Goal: Task Accomplishment & Management: Manage account settings

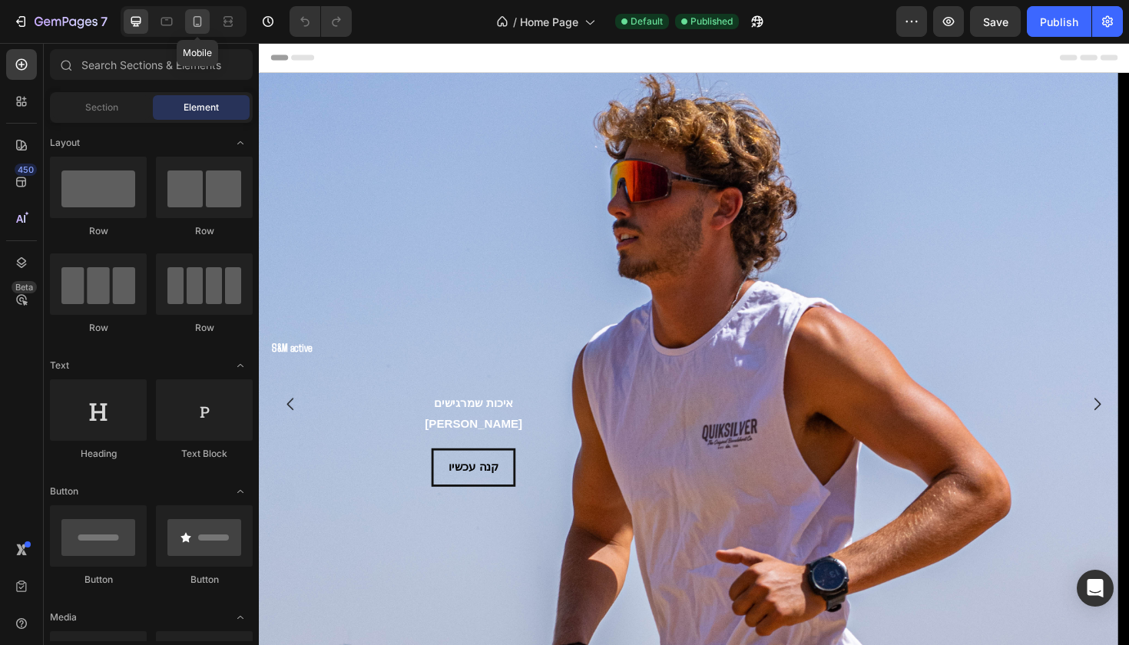
click at [205, 17] on icon at bounding box center [197, 21] width 15 height 15
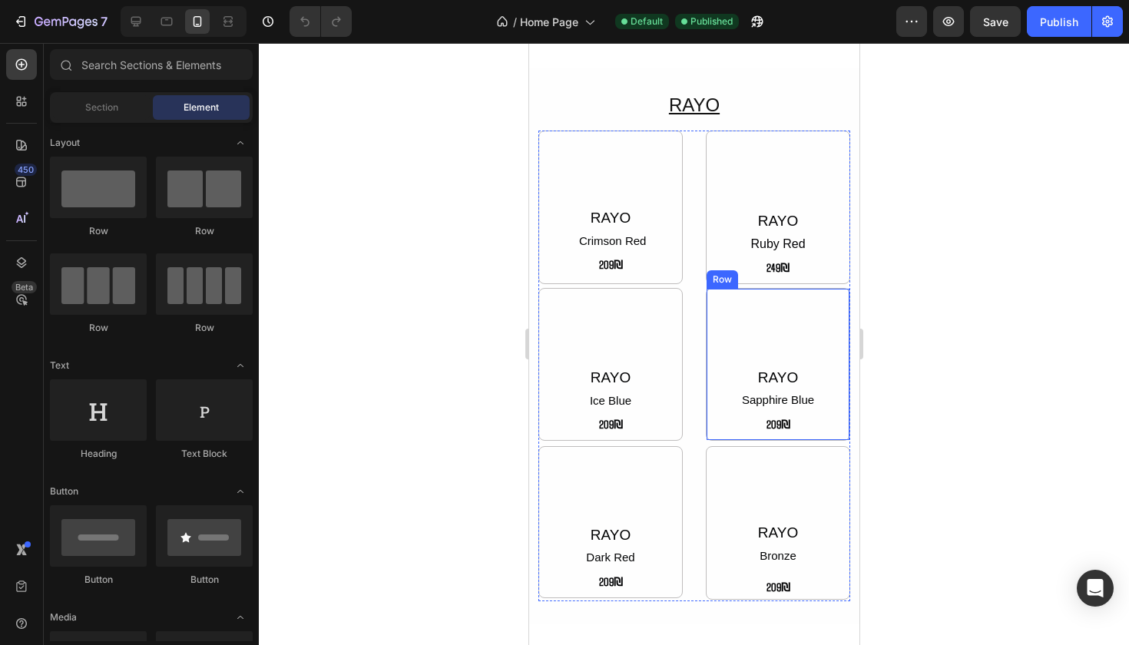
scroll to position [619, 0]
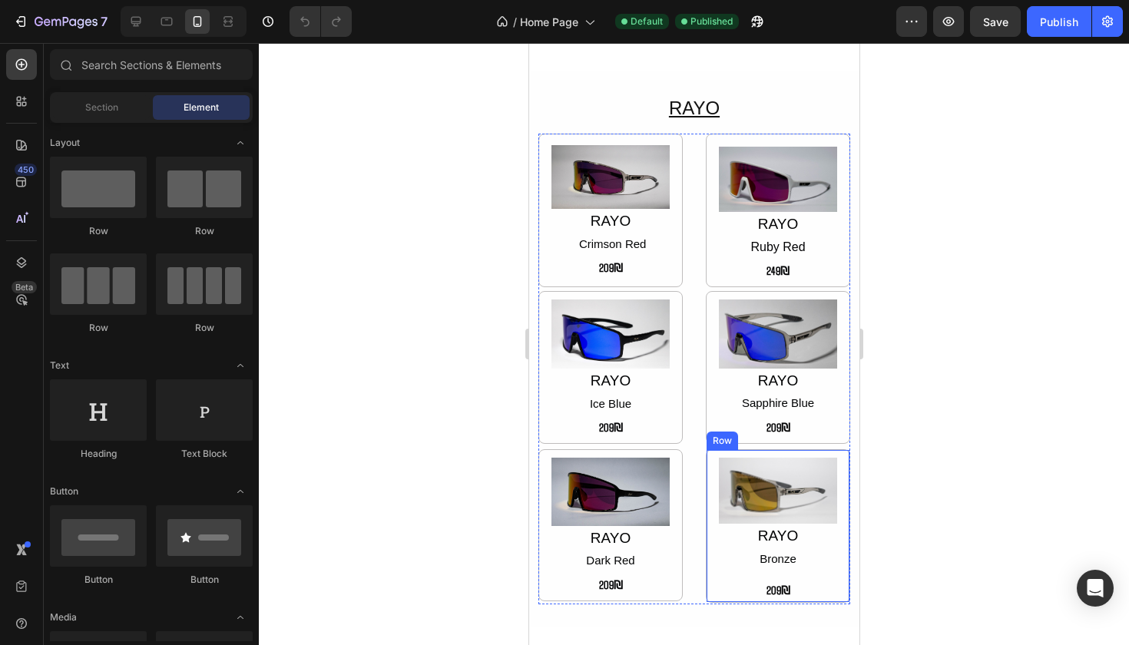
click at [832, 570] on div "Image RAYO Bronze Text Block 209₪ Text Block Row" at bounding box center [777, 526] width 144 height 154
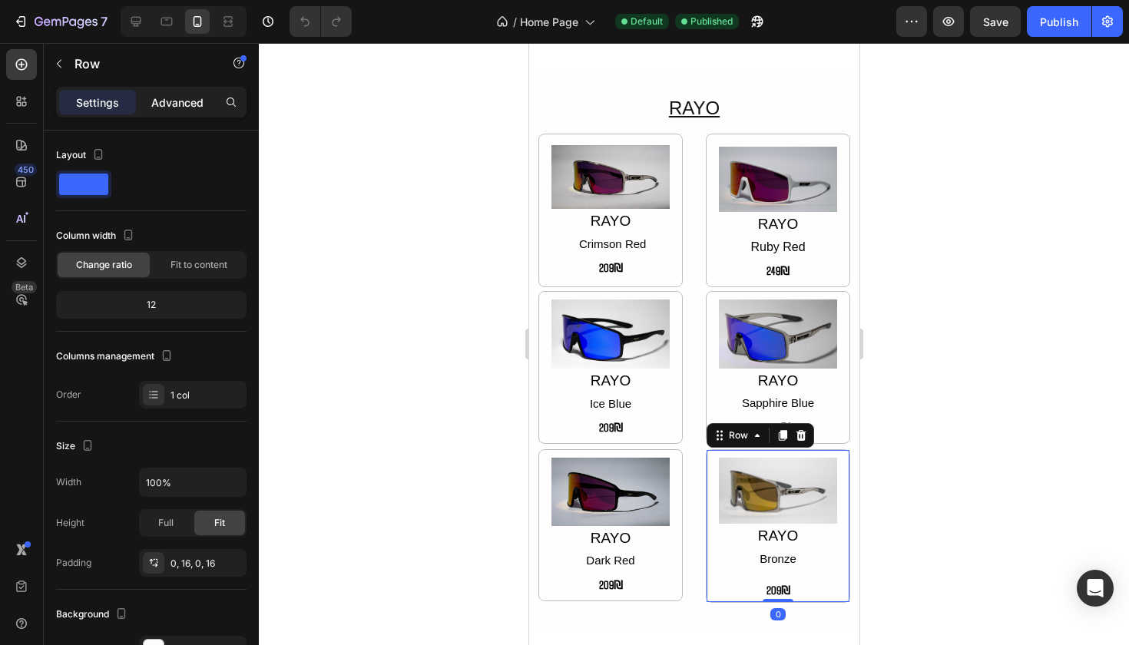
click at [190, 104] on p "Advanced" at bounding box center [177, 102] width 52 height 16
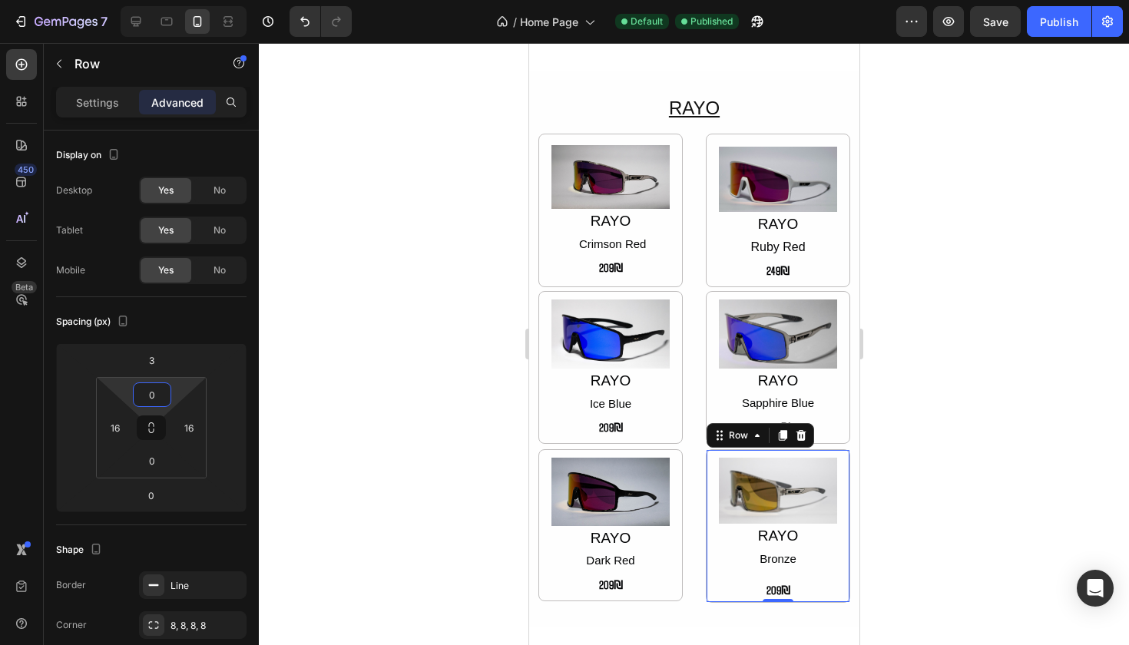
click at [174, 0] on html "7 Version history / Home Page Default Published Preview Save Publish 450 Beta S…" at bounding box center [564, 0] width 1129 height 0
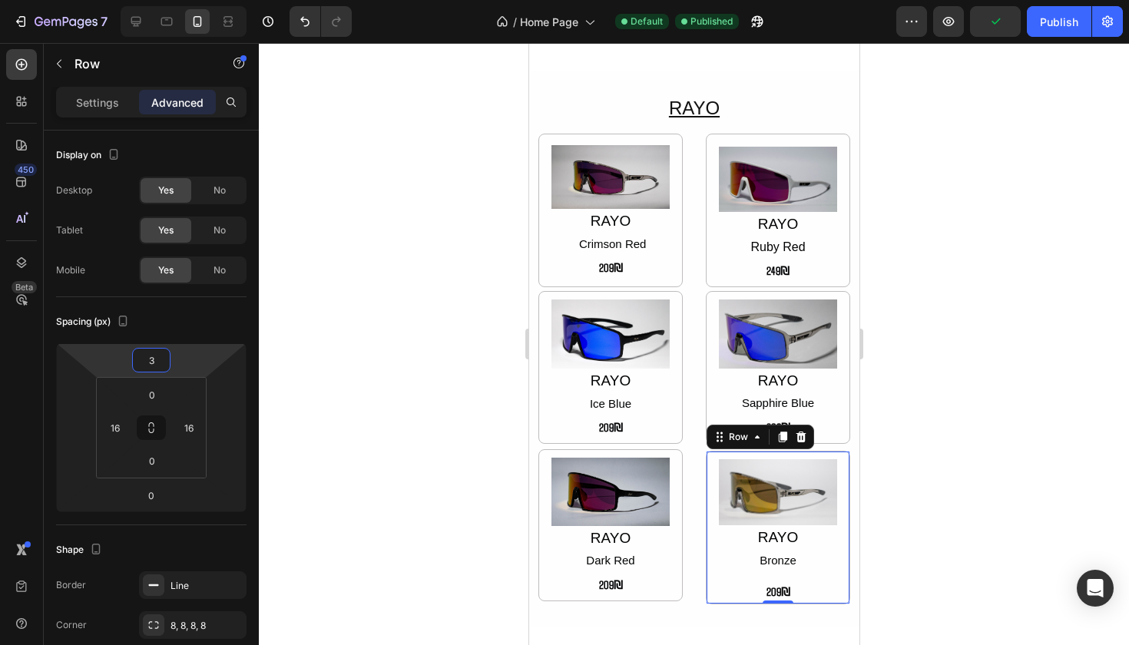
type input "-1"
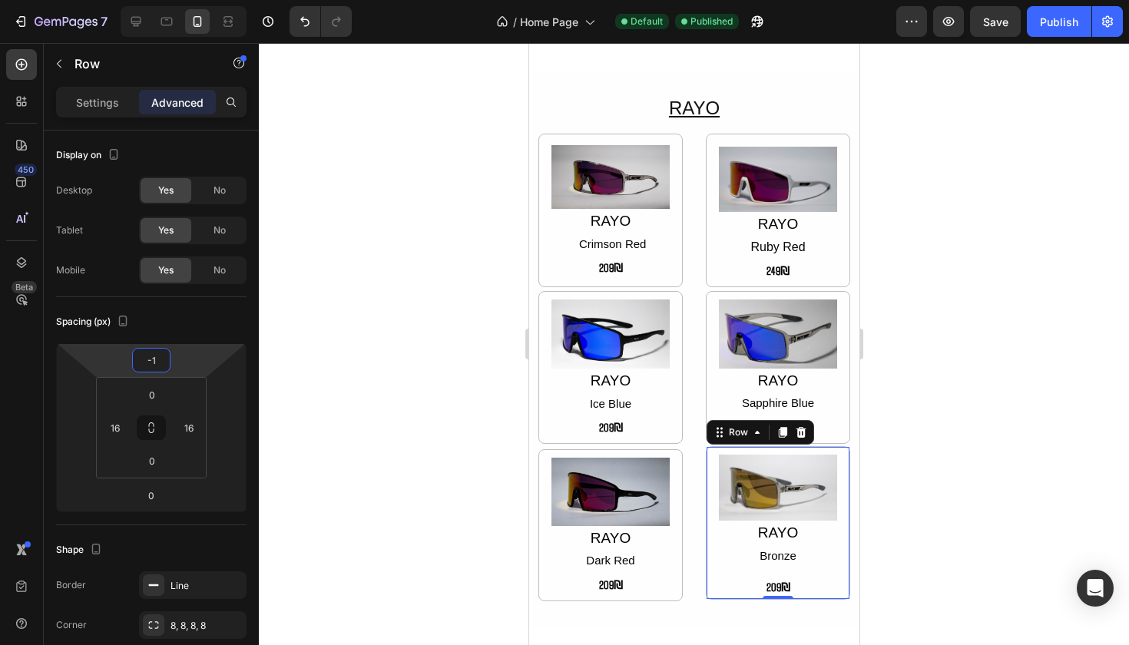
click at [178, 0] on html "7 Version history / Home Page Default Published Preview Save Publish 450 Beta S…" at bounding box center [564, 0] width 1129 height 0
drag, startPoint x: 161, startPoint y: 359, endPoint x: 153, endPoint y: 358, distance: 8.5
click at [153, 358] on input "-1" at bounding box center [151, 360] width 31 height 23
type input "0"
click at [315, 408] on div at bounding box center [694, 344] width 870 height 602
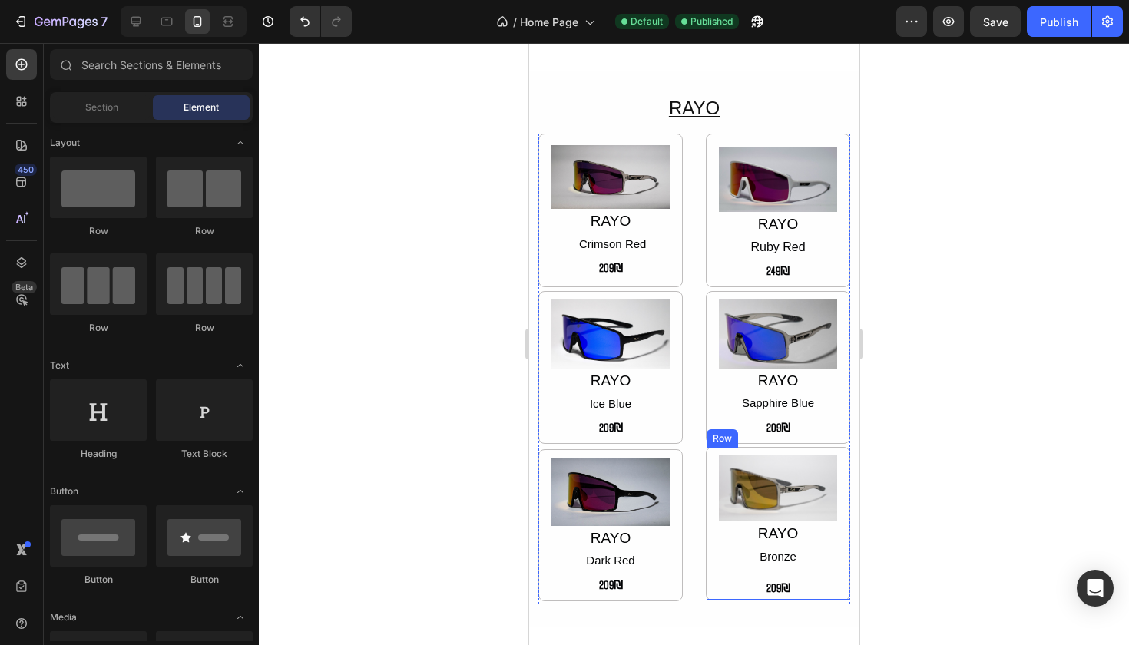
click at [834, 522] on div "Image RAYO Bronze Text Block 209₪ Text Block Row" at bounding box center [777, 524] width 144 height 154
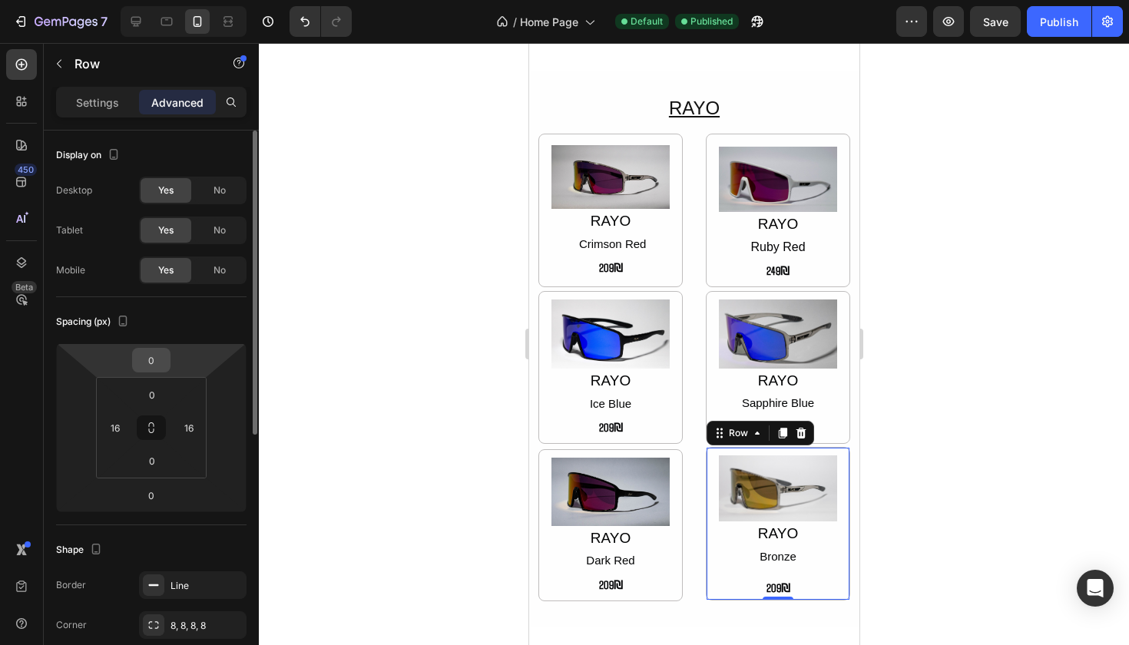
click at [167, 356] on div "0" at bounding box center [151, 360] width 38 height 25
click at [165, 360] on input "0" at bounding box center [151, 360] width 31 height 23
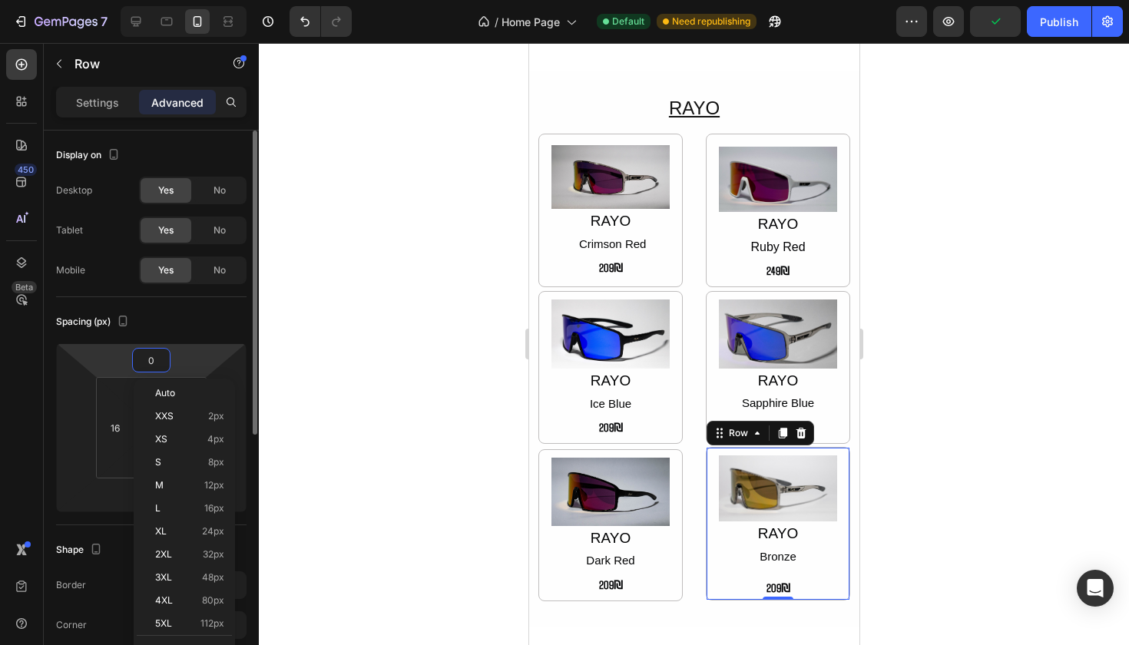
type input "1"
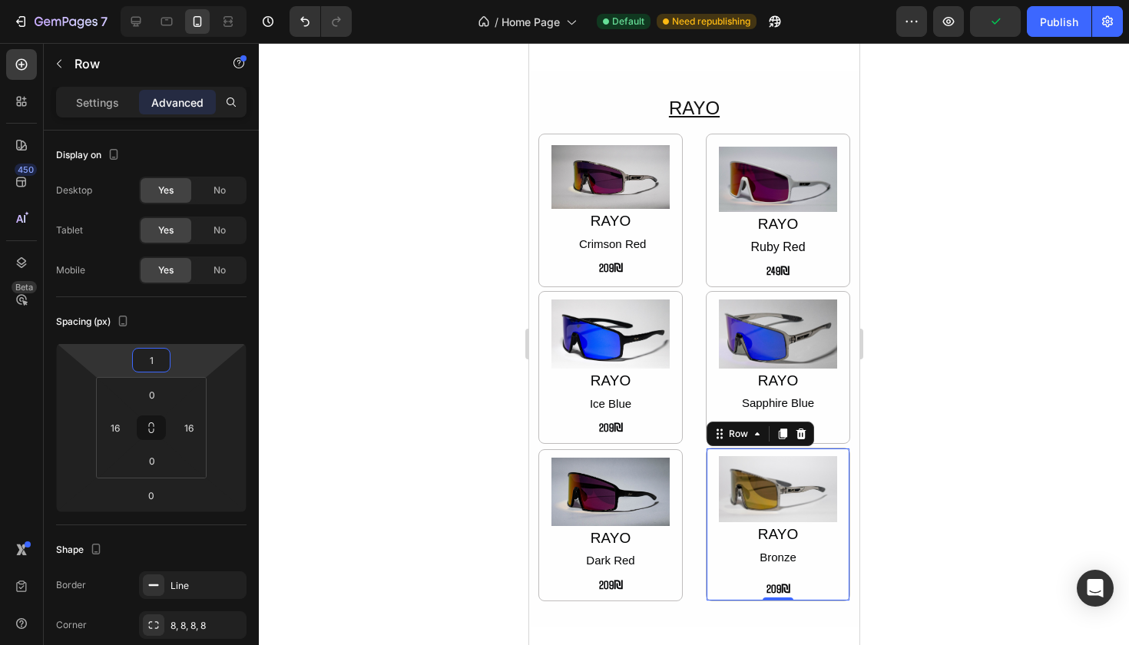
click at [449, 475] on div at bounding box center [694, 344] width 870 height 602
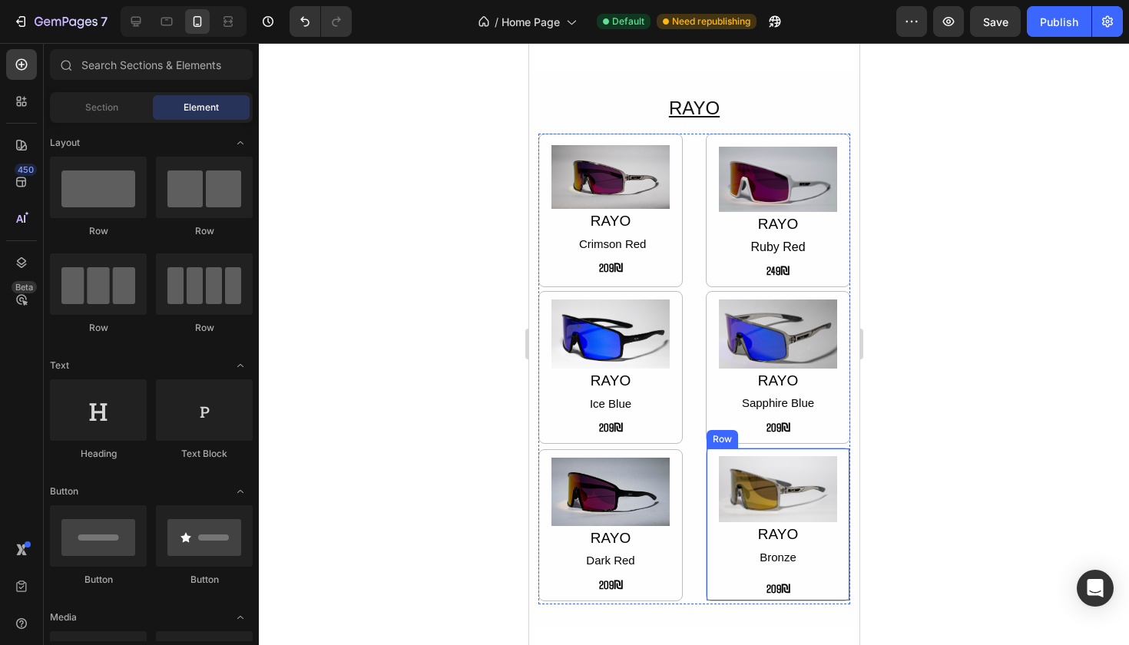
click at [705, 513] on div "Image RAYO Bronze Text Block 209₪ Text Block Row" at bounding box center [777, 525] width 144 height 154
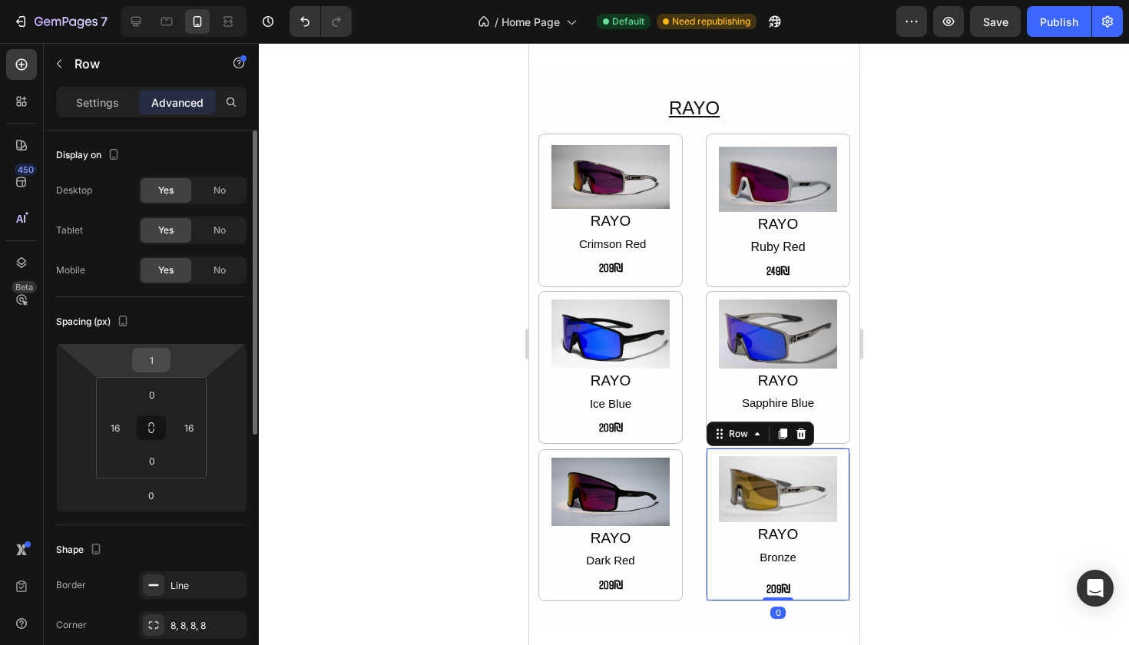
click at [142, 359] on input "1" at bounding box center [151, 360] width 31 height 23
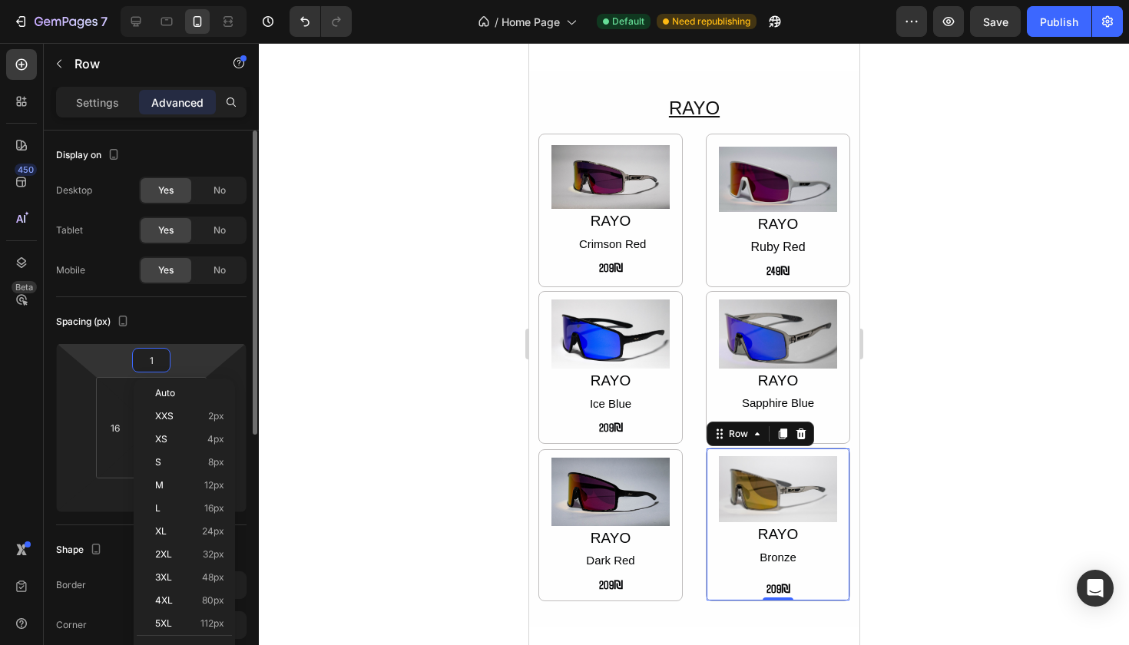
click at [146, 359] on input "1" at bounding box center [151, 360] width 31 height 23
click at [150, 362] on input "1" at bounding box center [151, 360] width 31 height 23
click at [150, 353] on input "1" at bounding box center [151, 360] width 31 height 23
type input "2"
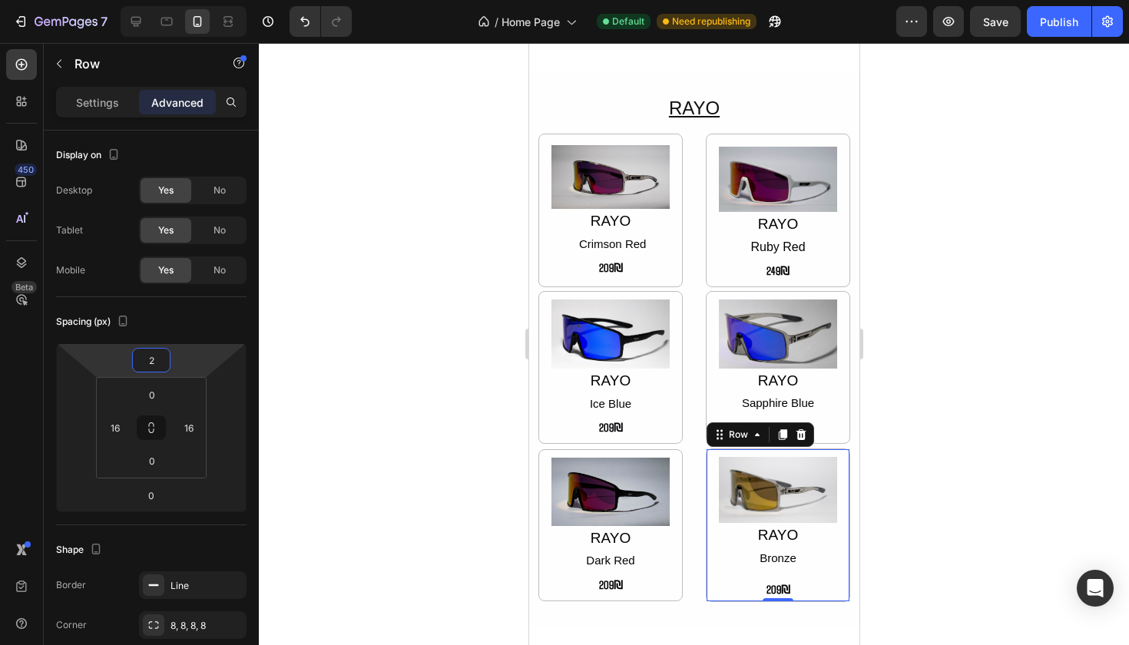
click at [998, 455] on div at bounding box center [694, 344] width 870 height 602
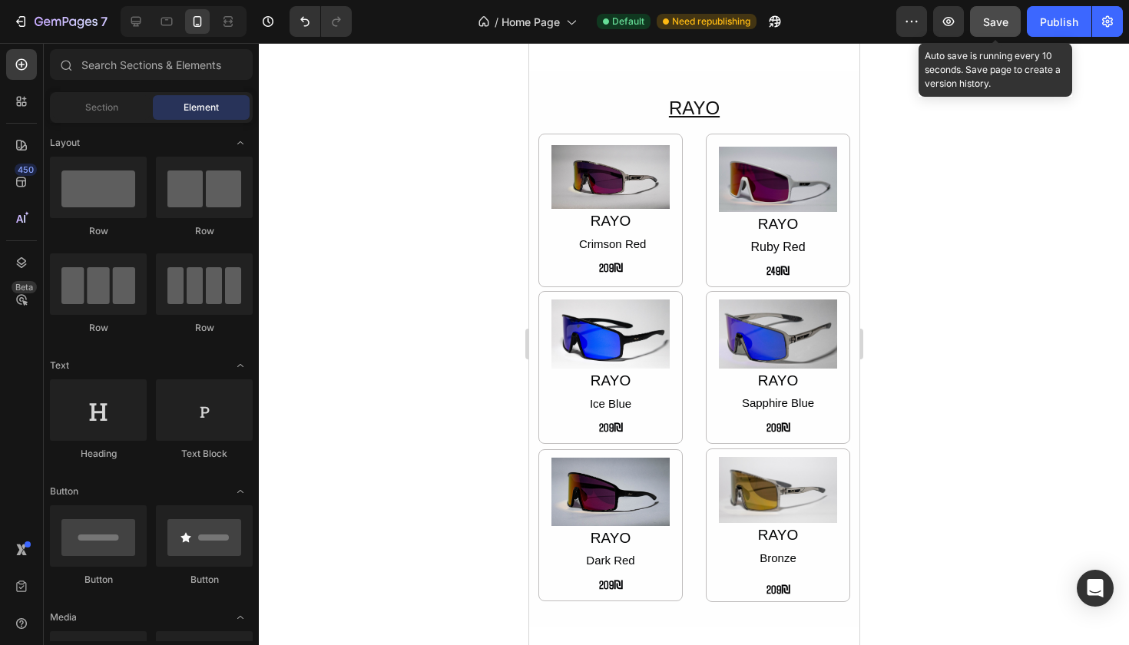
click at [986, 36] on button "Save" at bounding box center [995, 21] width 51 height 31
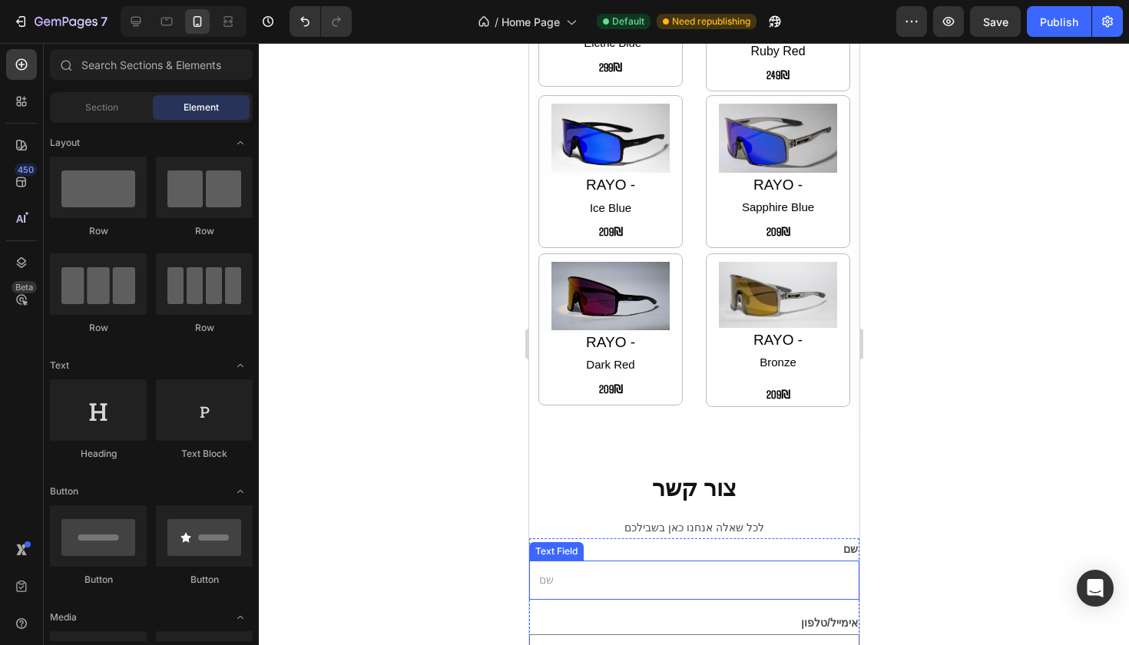
scroll to position [1574, 0]
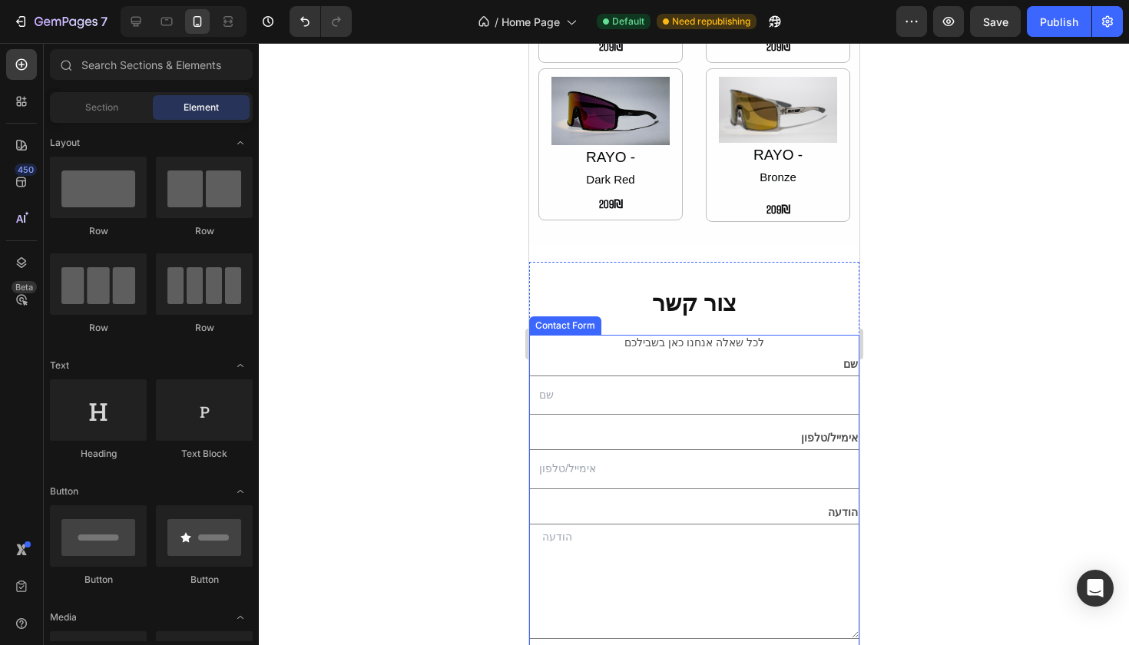
click at [785, 335] on div "שם Text Block Text Field אימייל/טלפון Text Block Email Field Row הודעה Text Blo…" at bounding box center [693, 524] width 330 height 378
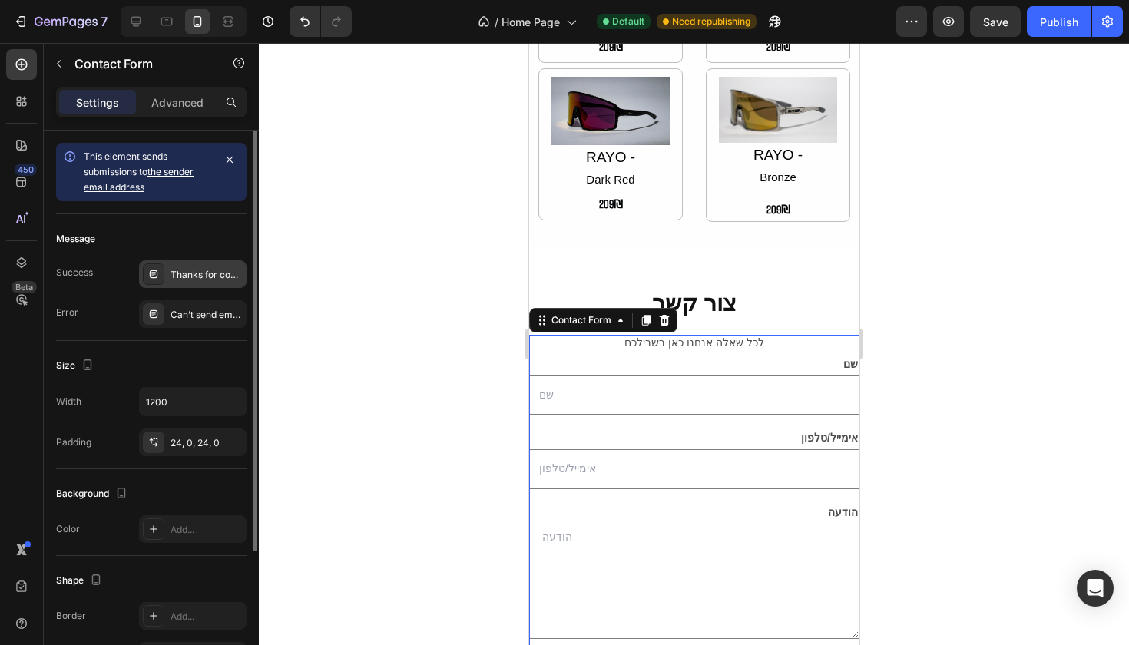
click at [190, 277] on div "Thanks for contacting us. We'll get back to you as soon as possible." at bounding box center [207, 275] width 72 height 14
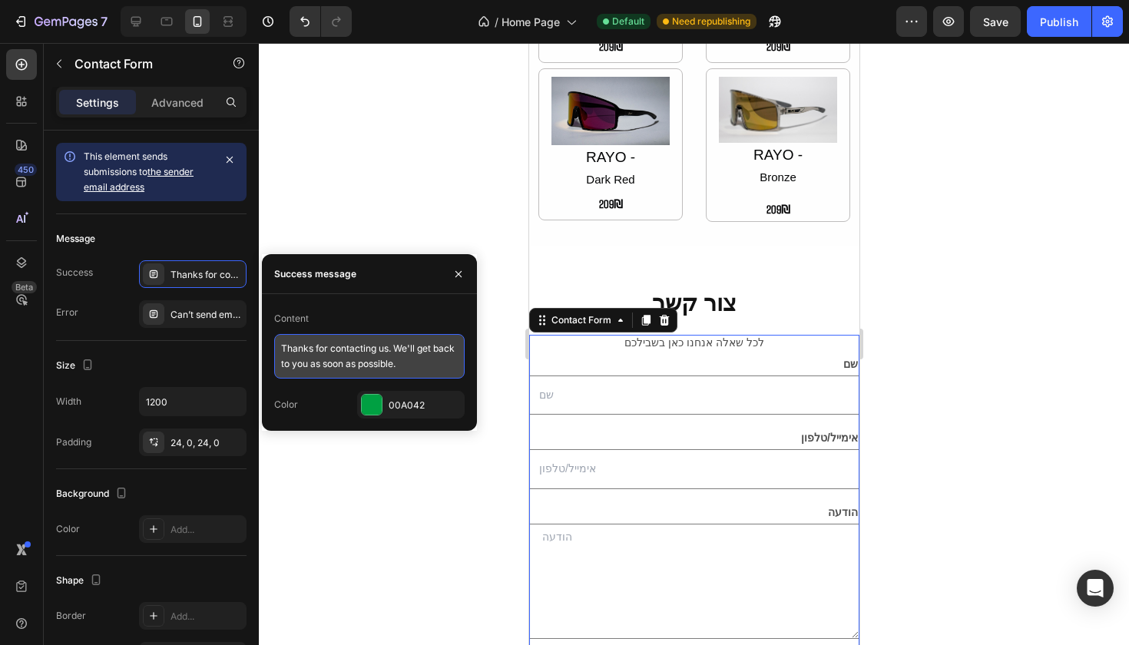
click at [429, 359] on textarea "Thanks for contacting us. We'll get back to you as soon as possible." at bounding box center [369, 356] width 190 height 45
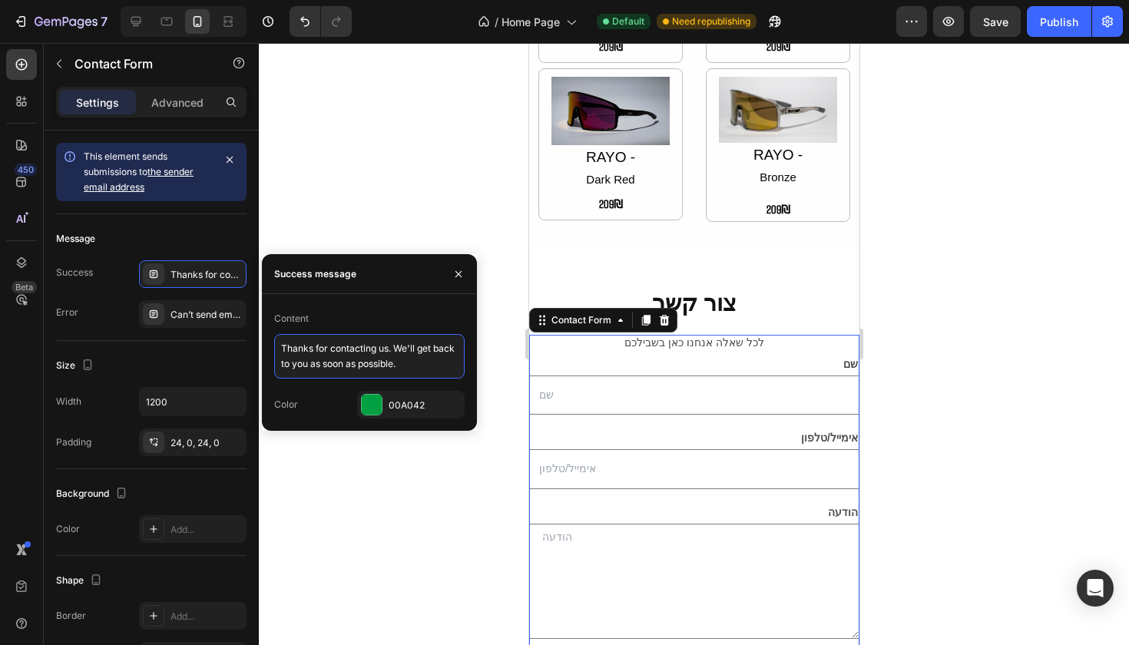
click at [429, 359] on textarea "Thanks for contacting us. We'll get back to you as soon as possible." at bounding box center [369, 356] width 190 height 45
type textarea ","
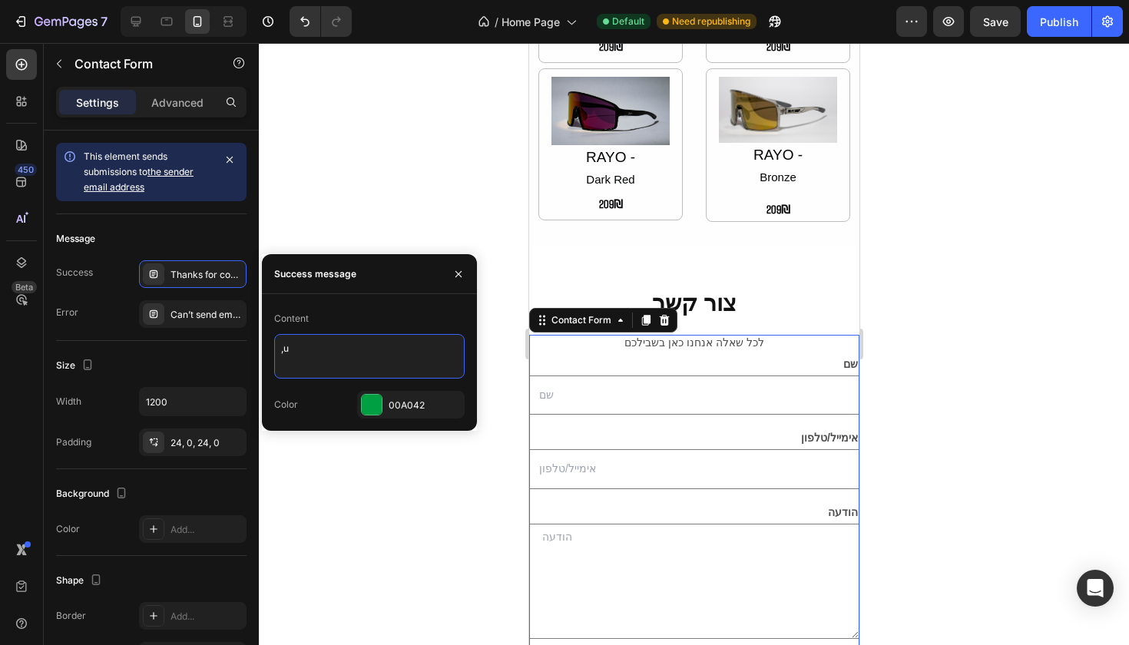
type textarea ","
type textarea "תודה שיצרתם קשר עמנו, נחזור אליכם בהקדם"
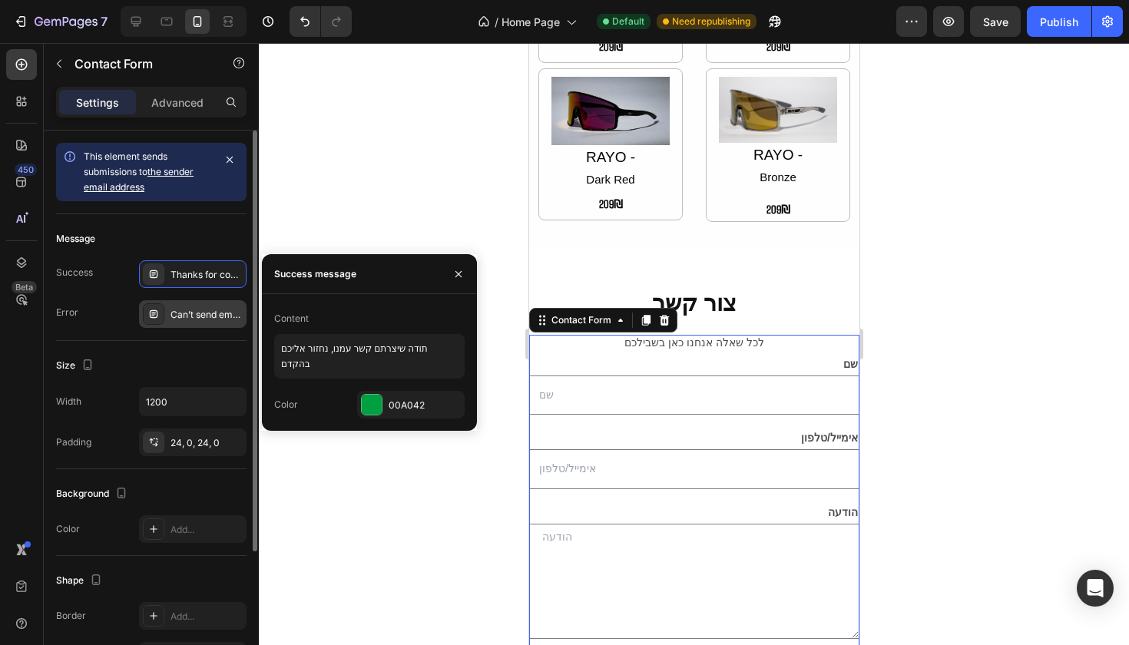
click at [192, 317] on div "Can’t send email. Please try again later." at bounding box center [207, 315] width 72 height 14
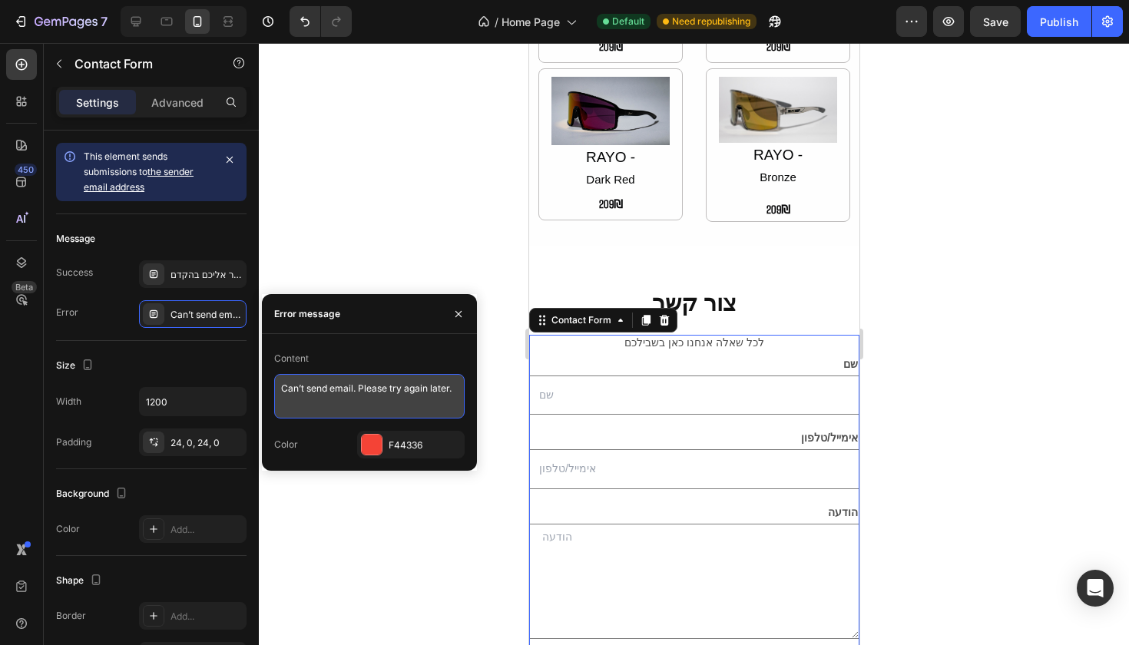
click at [300, 389] on textarea "Can’t send email. Please try again later." at bounding box center [369, 396] width 190 height 45
click at [393, 384] on textarea "Can’t send email. Please try again later." at bounding box center [369, 396] width 190 height 45
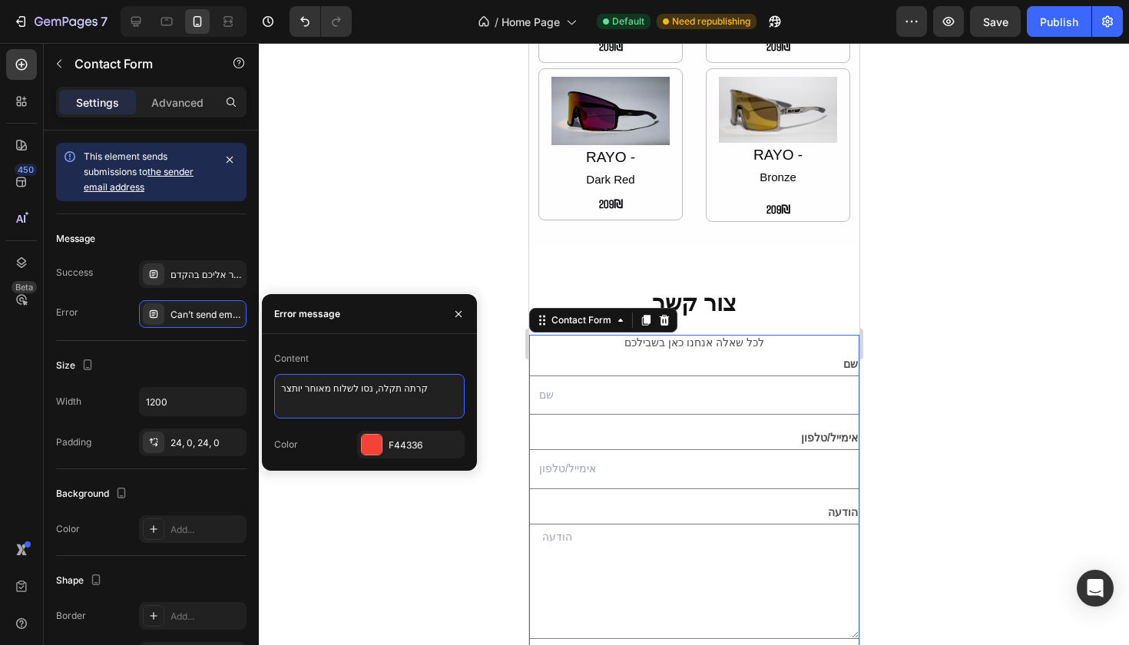
type textarea "קרתה תקלה, נסו לשלוח מאוחר יותר"
click at [339, 505] on div at bounding box center [694, 344] width 870 height 602
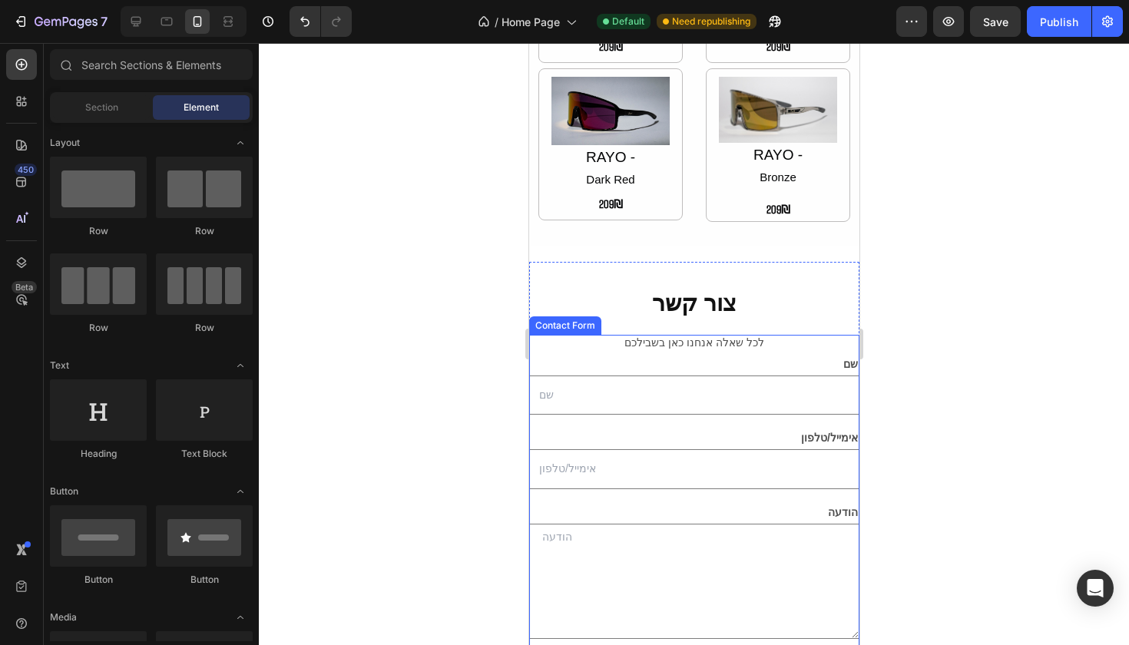
click at [777, 339] on div "שם Text Block Text Field אימייל/טלפון Text Block Email Field Row הודעה Text Blo…" at bounding box center [693, 524] width 330 height 378
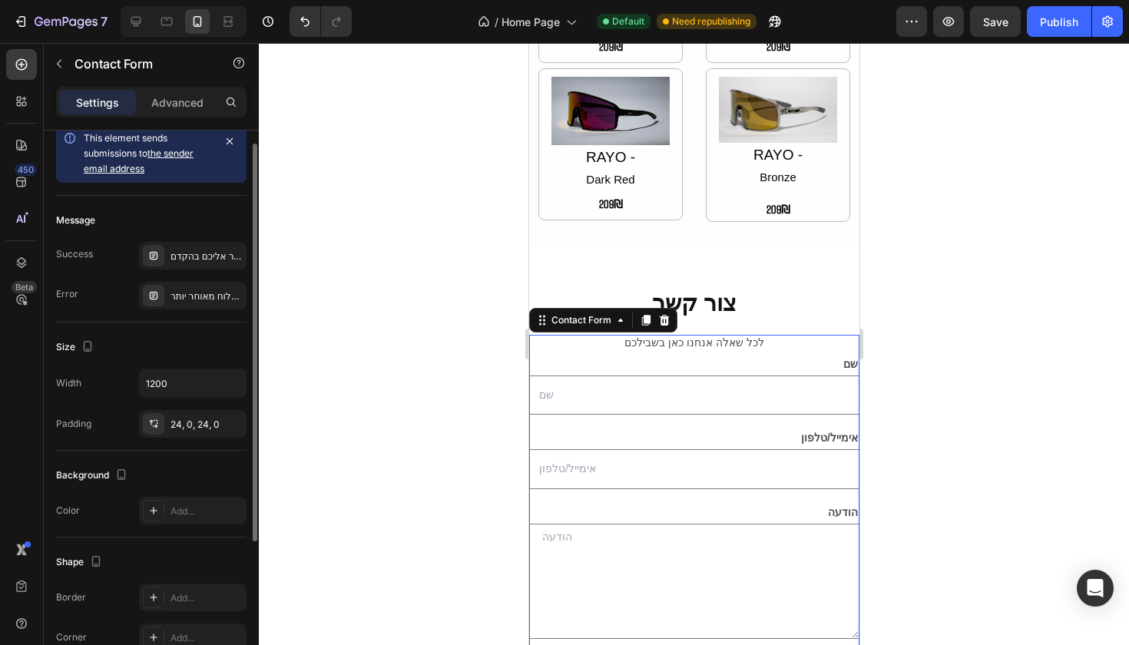
scroll to position [22, 0]
click at [187, 382] on input "1200" at bounding box center [193, 380] width 106 height 28
click at [234, 382] on icon "button" at bounding box center [231, 379] width 15 height 15
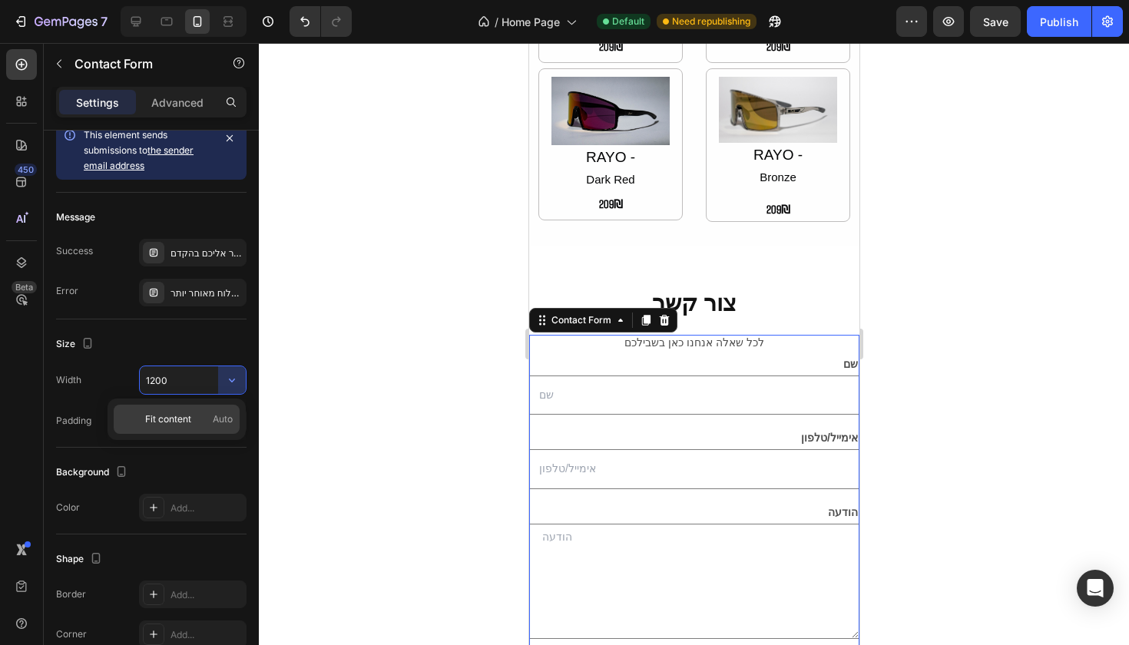
click at [209, 423] on p "Fit content Auto" at bounding box center [189, 419] width 88 height 14
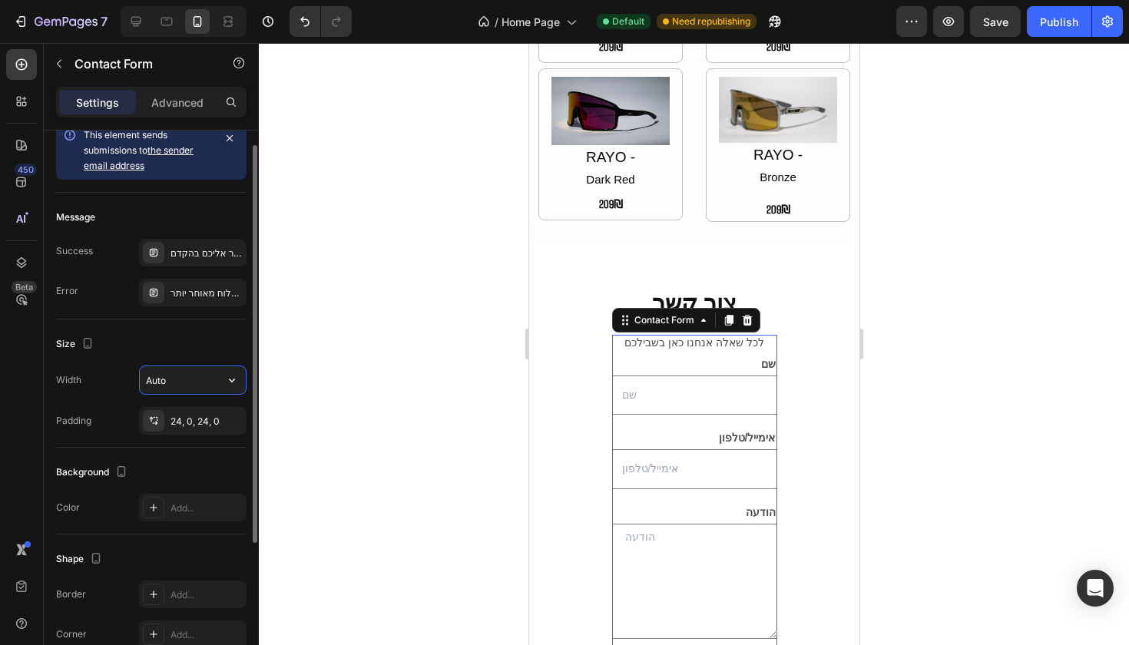
click at [200, 388] on input "Auto" at bounding box center [193, 380] width 106 height 28
type input "A"
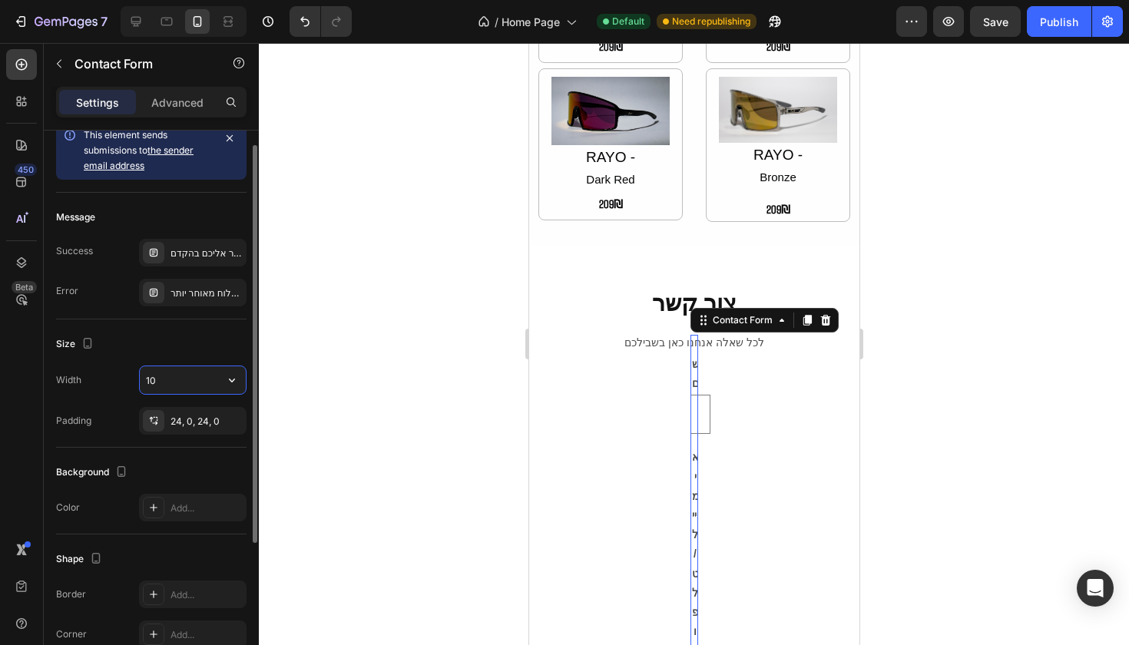
type input "1"
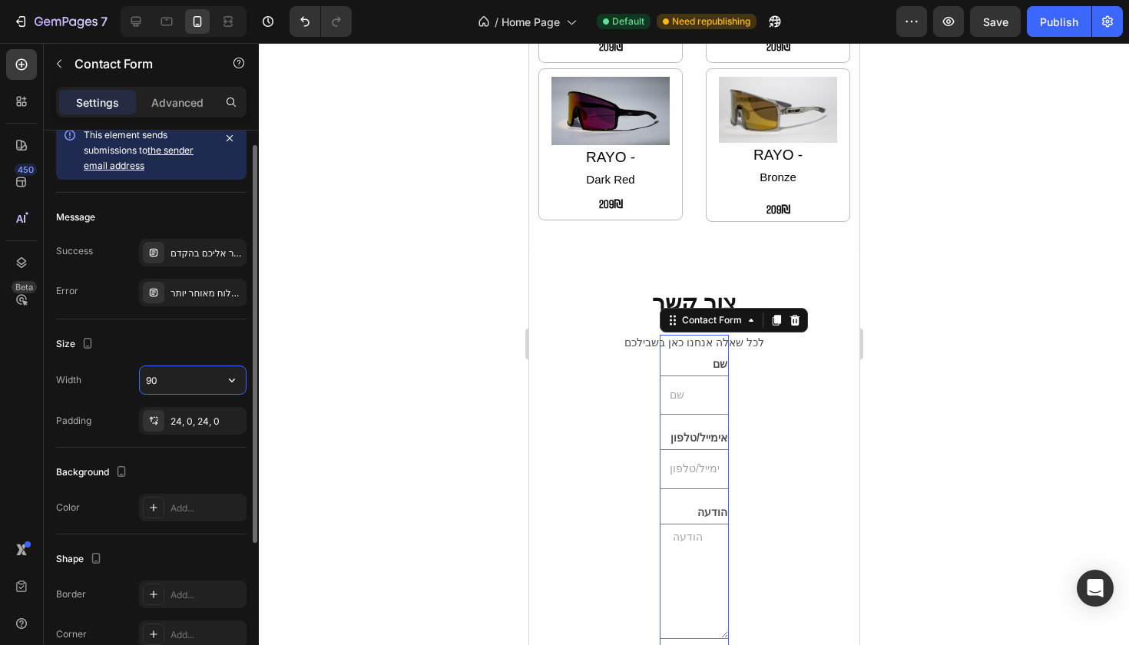
type input "9"
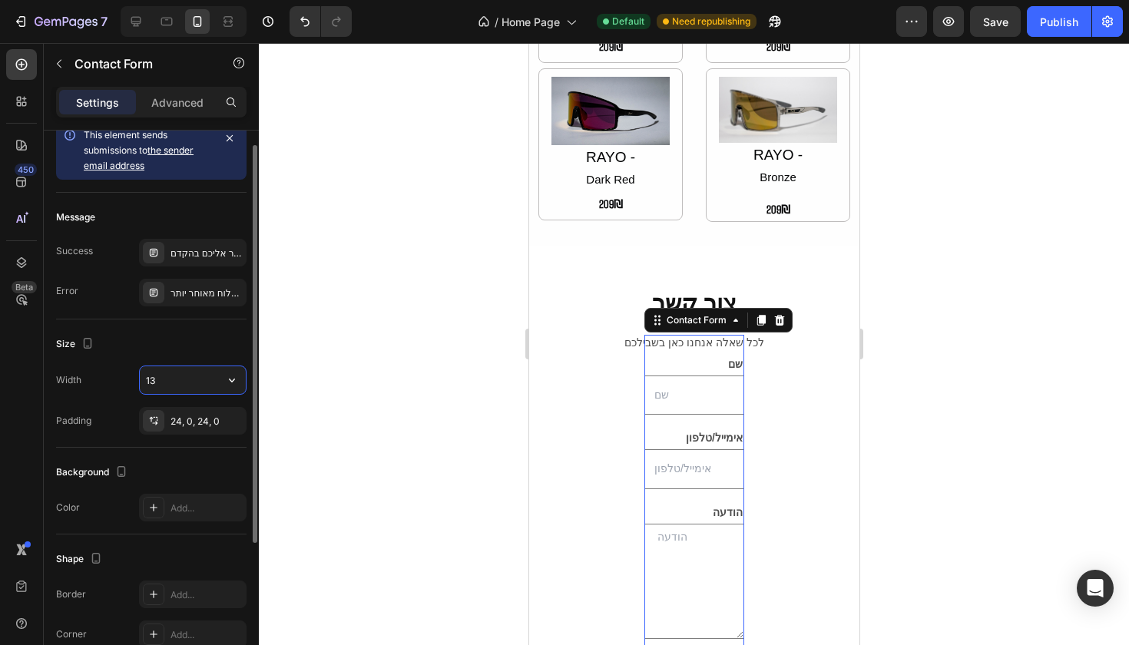
type input "1"
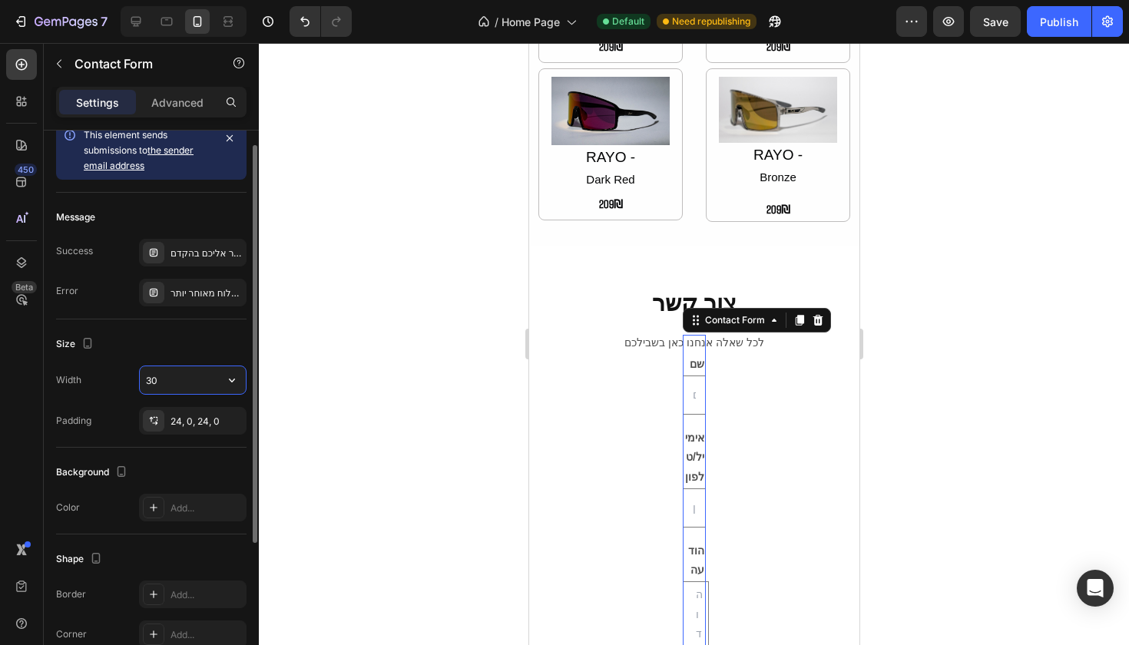
type input "3"
type input "6"
type input "5"
type input "4"
type input "3"
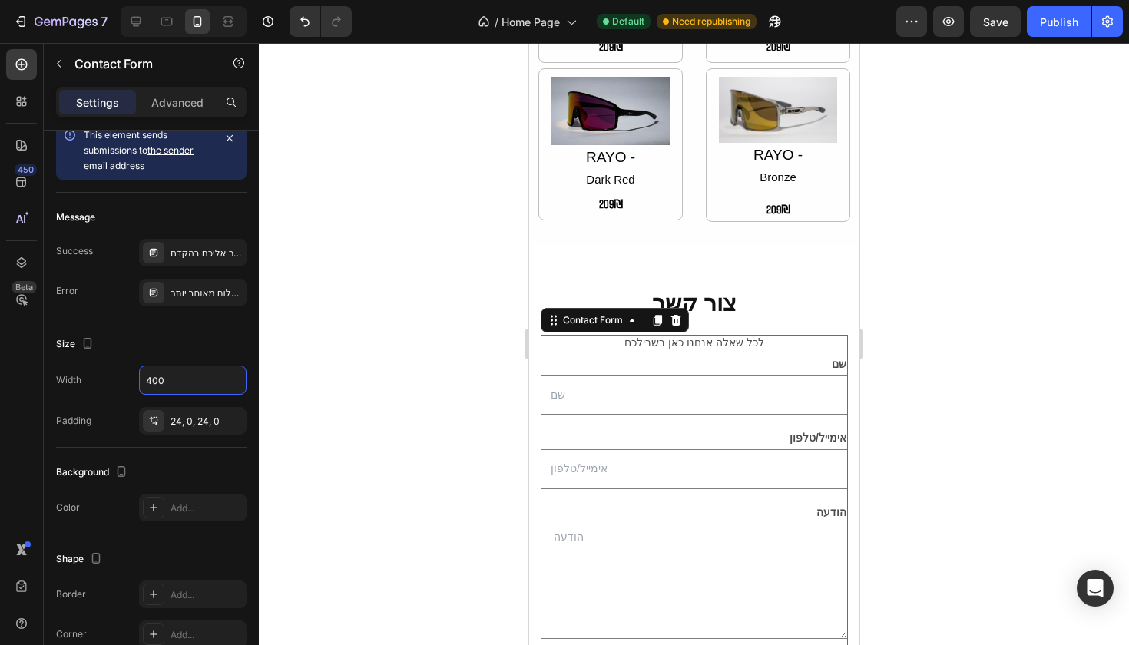
type input "400"
click at [385, 469] on div at bounding box center [694, 344] width 870 height 602
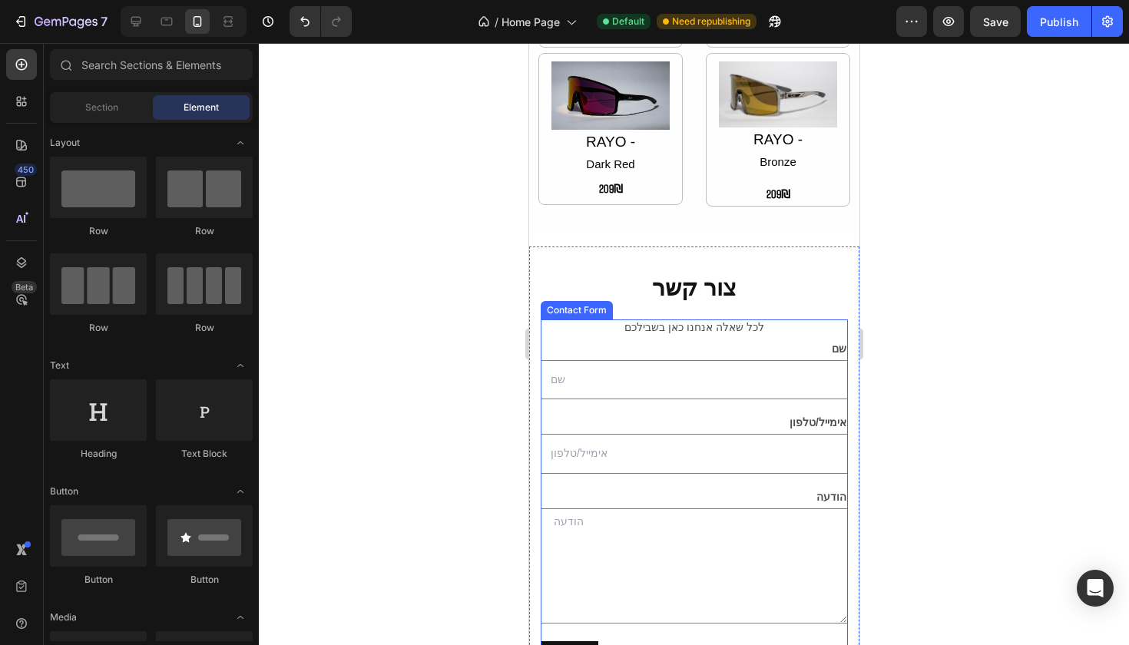
scroll to position [1657, 0]
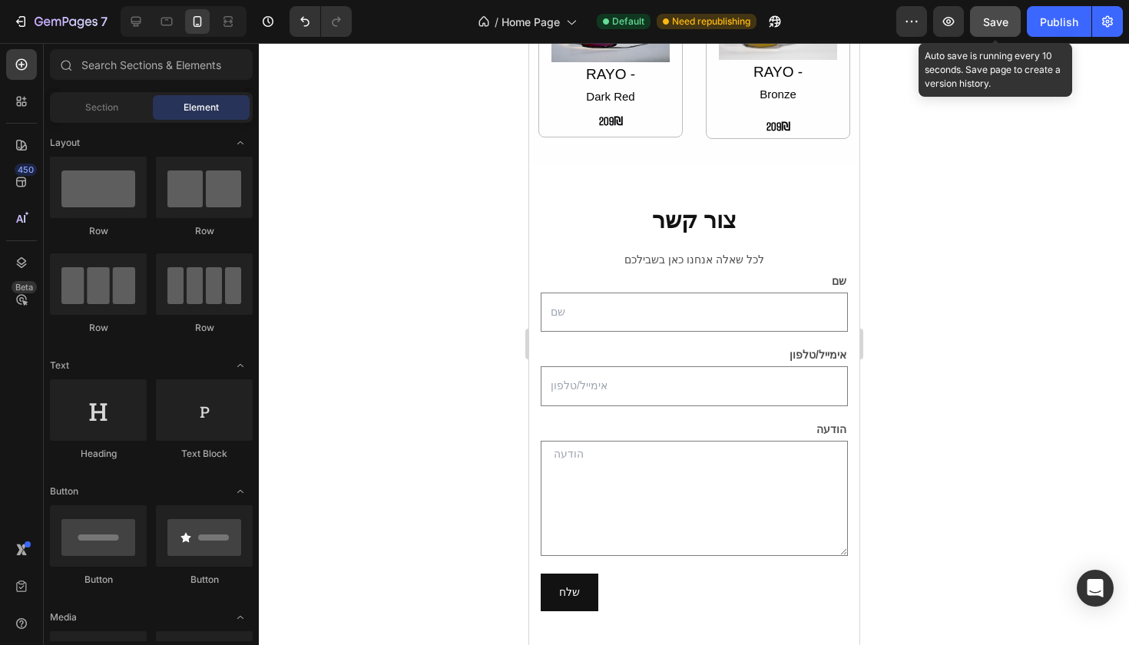
click at [994, 29] on div "Save" at bounding box center [995, 22] width 25 height 16
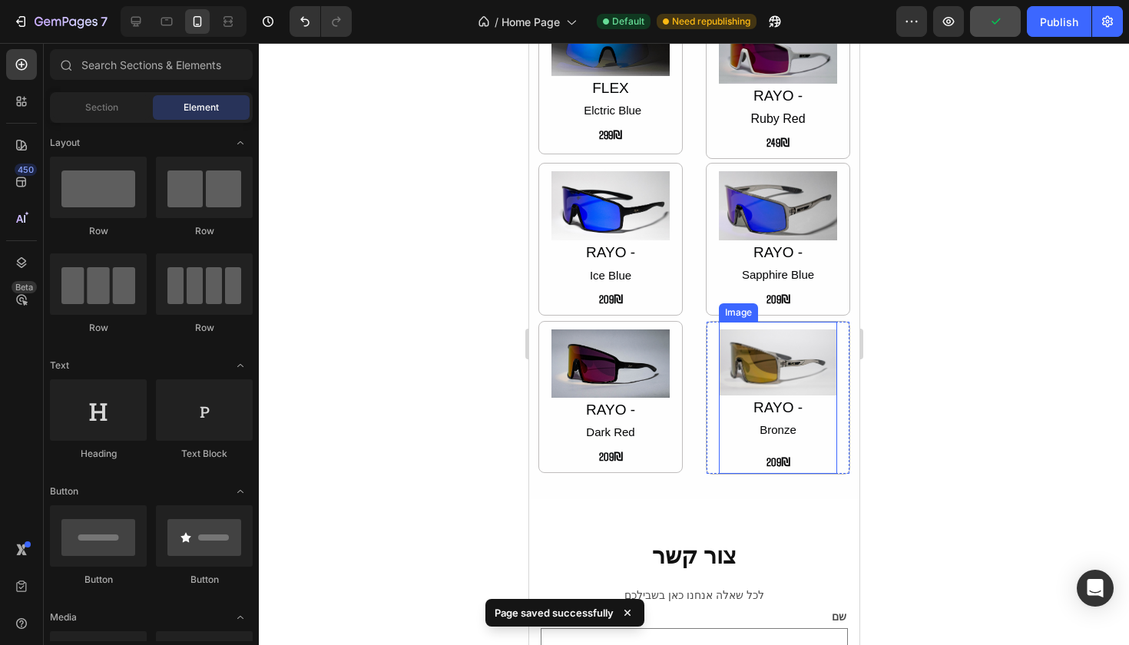
scroll to position [1325, 0]
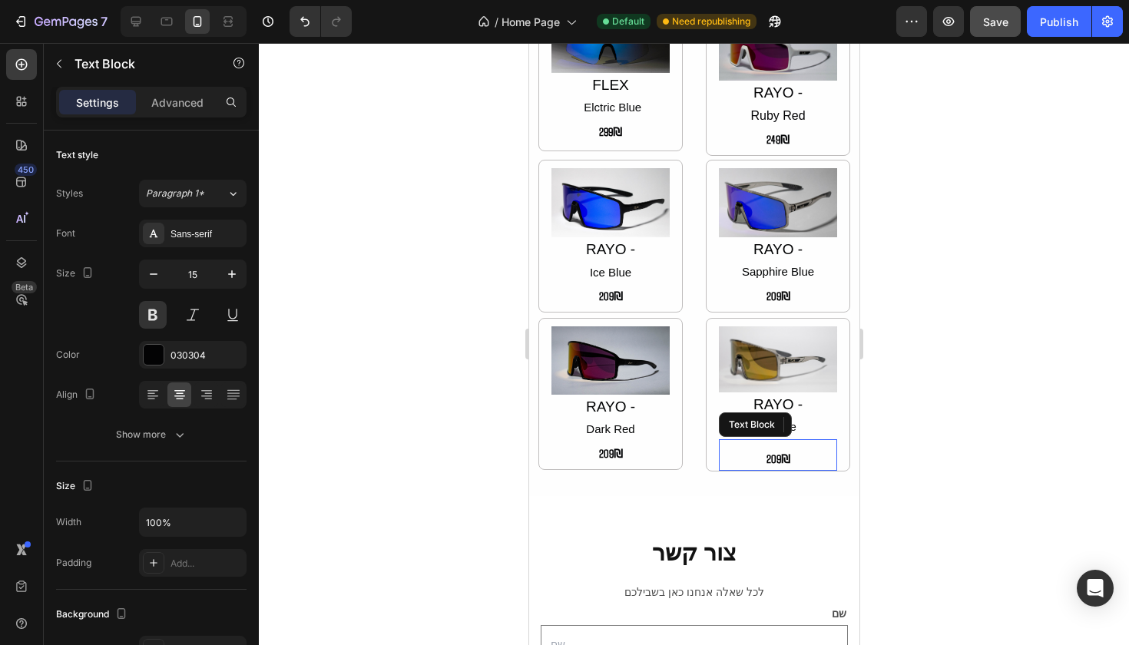
drag, startPoint x: 796, startPoint y: 441, endPoint x: 1057, endPoint y: 493, distance: 265.5
click at [796, 449] on p "209₪" at bounding box center [777, 459] width 115 height 21
click at [183, 104] on p "Advanced" at bounding box center [177, 102] width 52 height 16
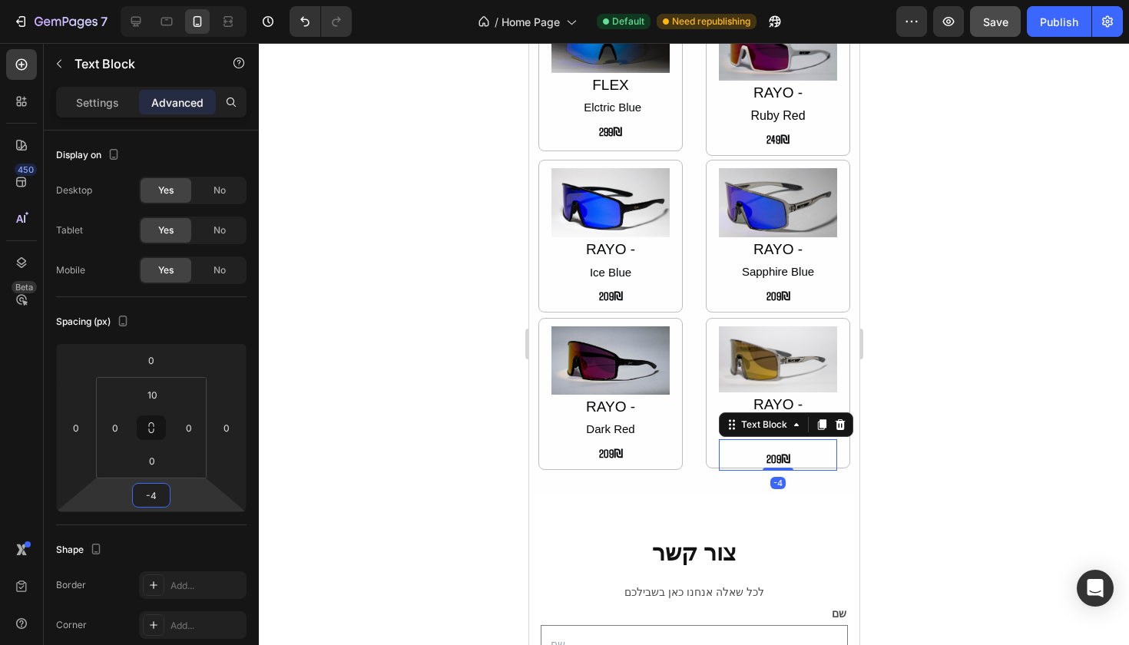
type input "-2"
click at [176, 0] on html "7 Version history / Home Page Default Need republishing Preview Save Publish 45…" at bounding box center [564, 0] width 1129 height 0
click at [452, 468] on div at bounding box center [694, 344] width 870 height 602
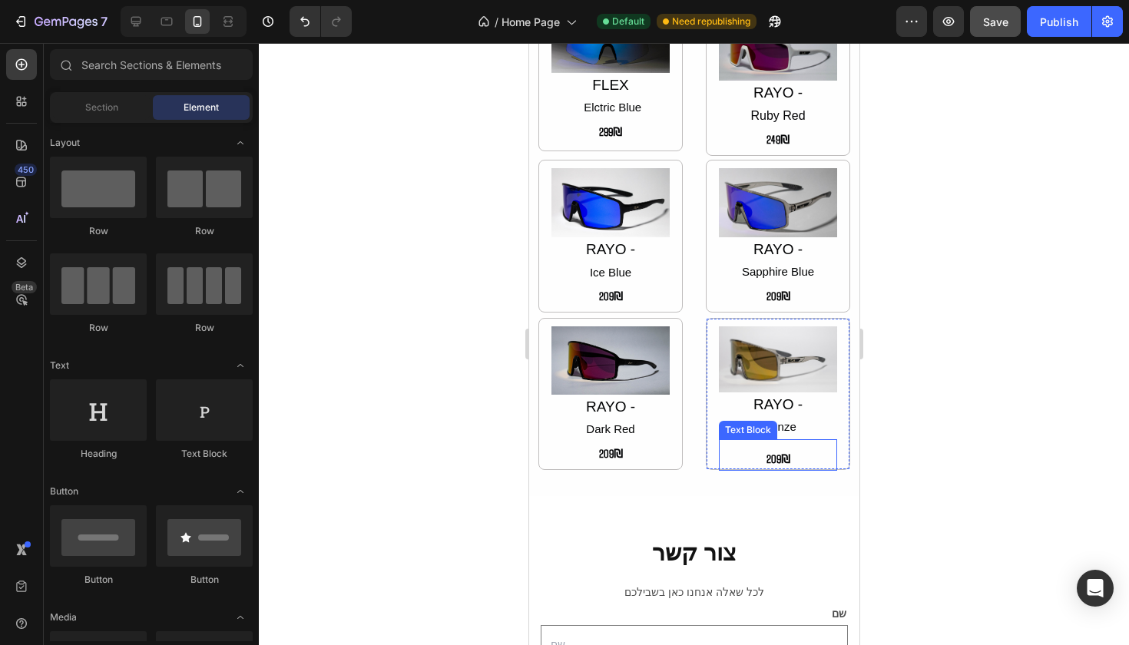
click at [761, 452] on p "209₪" at bounding box center [777, 459] width 115 height 21
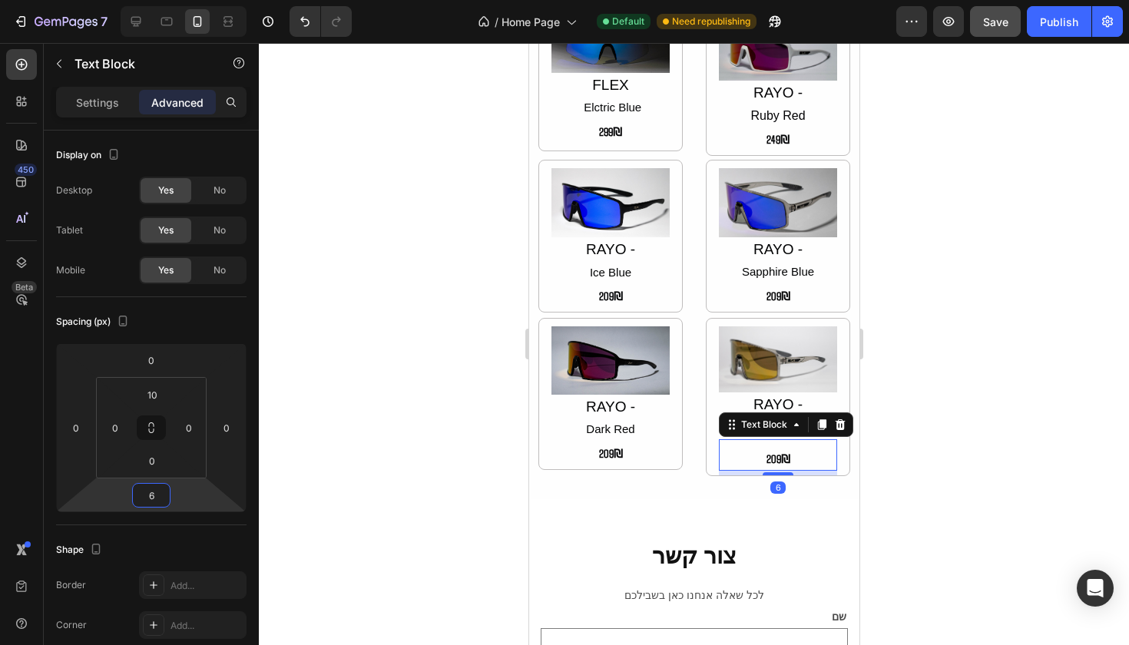
click at [191, 0] on html "7 Version history / Home Page Default Need republishing Preview Save Publish 45…" at bounding box center [564, 0] width 1129 height 0
click at [166, 497] on input "6" at bounding box center [151, 495] width 31 height 23
click at [165, 496] on input "6" at bounding box center [151, 495] width 31 height 23
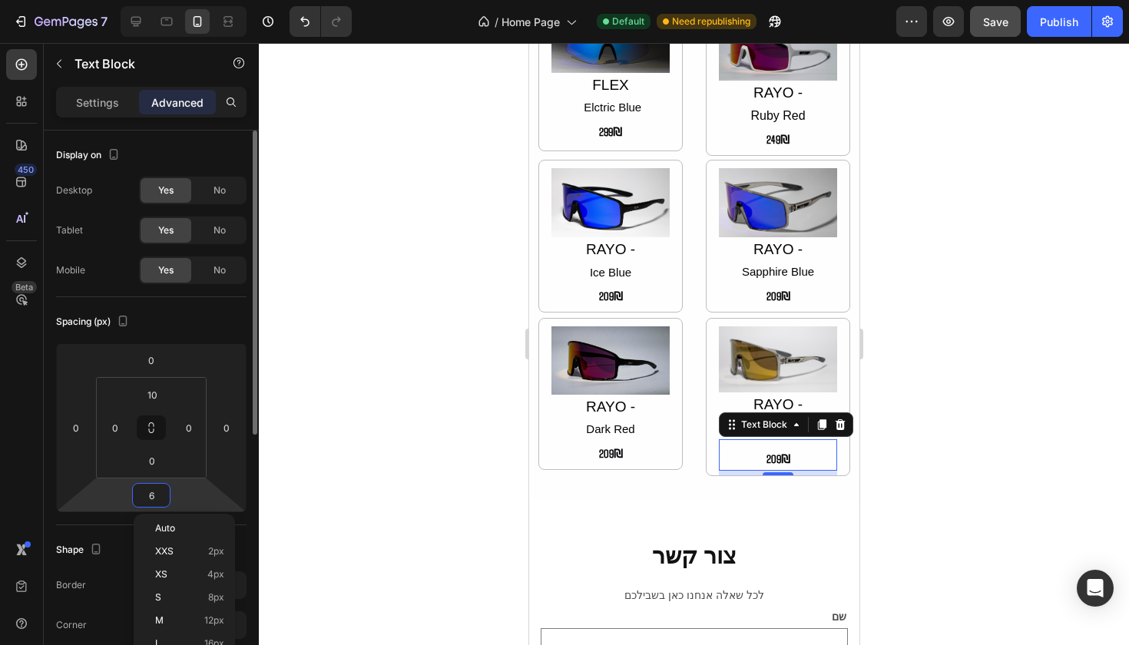
type input "0"
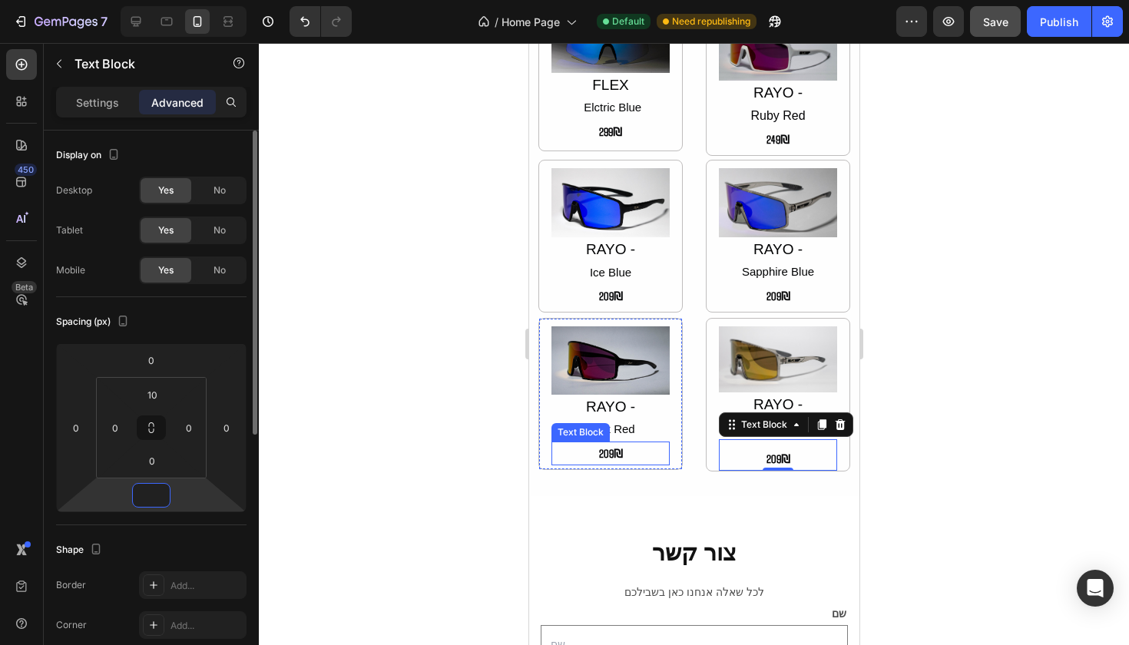
type input "0"
type input "-2"
click at [759, 449] on p "209₪" at bounding box center [777, 459] width 115 height 21
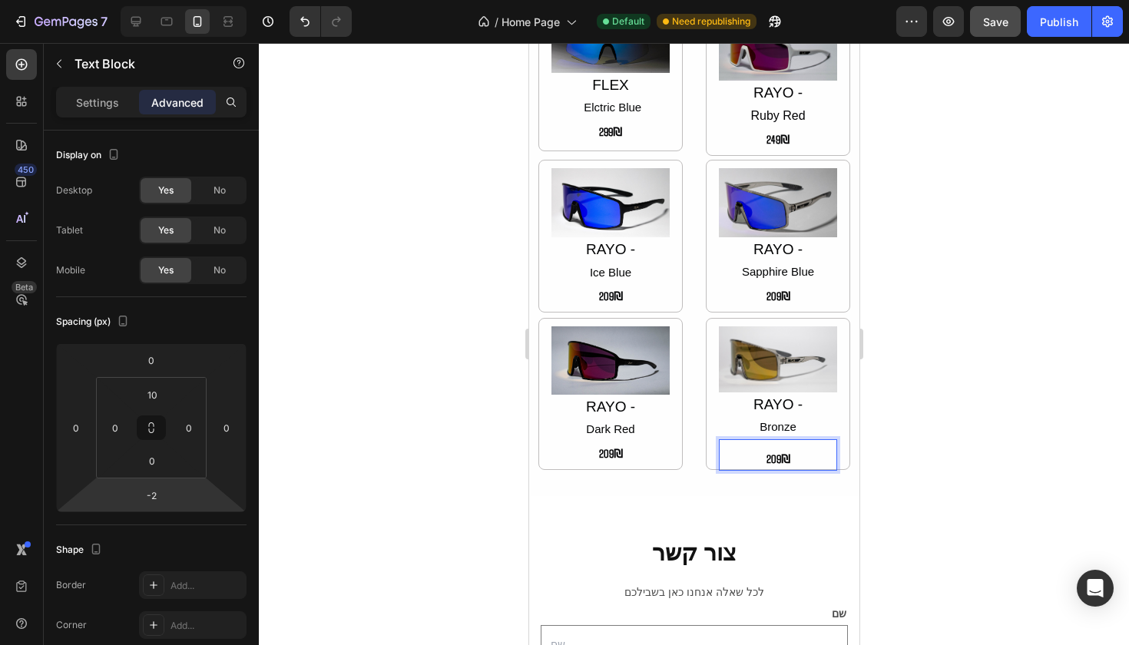
click at [783, 449] on p "209₪" at bounding box center [777, 459] width 115 height 21
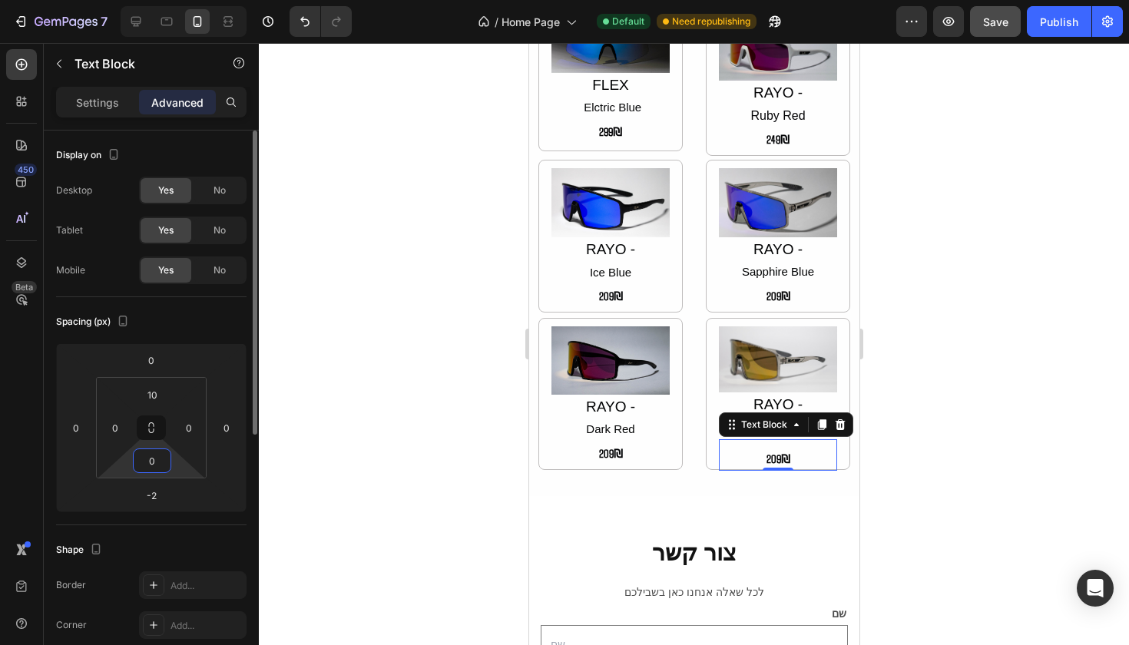
click at [171, 471] on div "0" at bounding box center [152, 461] width 38 height 25
type input "0"
drag, startPoint x: 178, startPoint y: 468, endPoint x: 179, endPoint y: 476, distance: 7.7
click at [179, 0] on html "7 Version history / Home Page Default Need republishing Preview Save Publish 45…" at bounding box center [564, 0] width 1129 height 0
drag, startPoint x: 171, startPoint y: 398, endPoint x: 174, endPoint y: 409, distance: 11.9
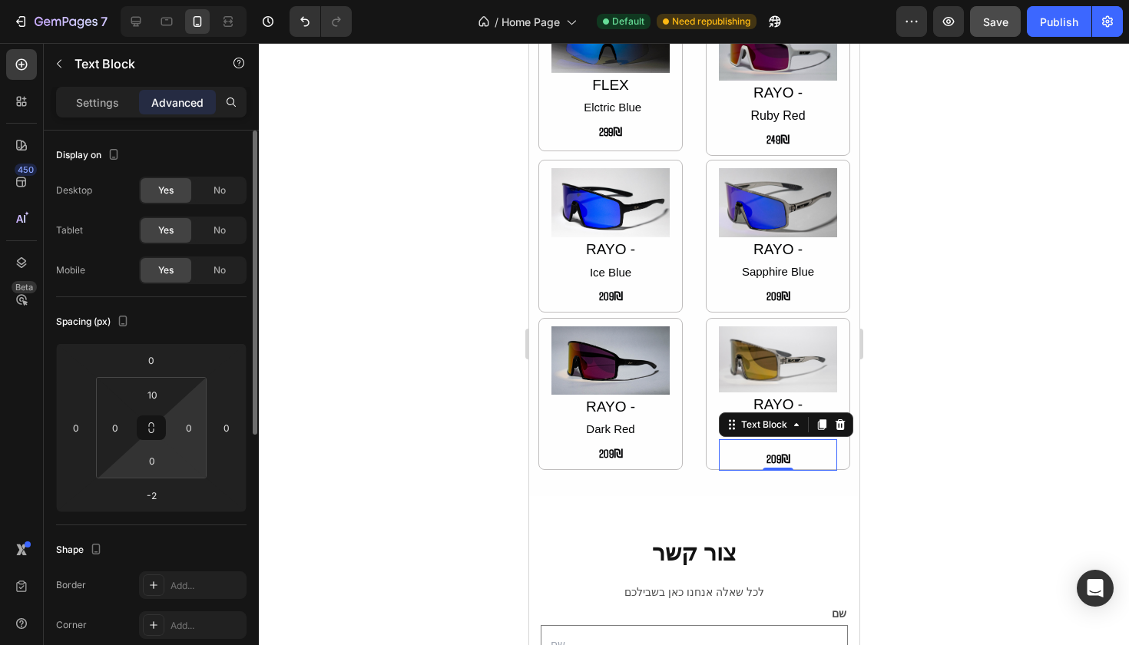
click at [174, 409] on div "10 0 0 0" at bounding box center [151, 427] width 111 height 101
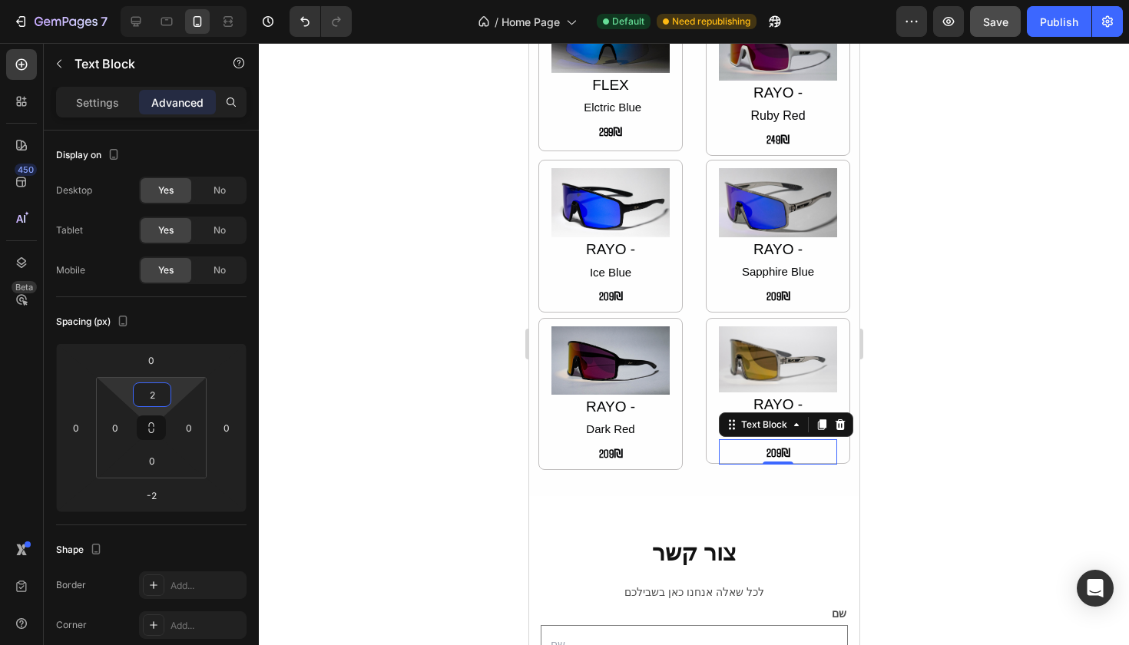
type input "0"
drag, startPoint x: 175, startPoint y: 396, endPoint x: 180, endPoint y: 422, distance: 26.5
click at [180, 0] on html "7 Version history / Home Page Default Need republishing Preview Publish 450 Bet…" at bounding box center [564, 0] width 1129 height 0
drag, startPoint x: 174, startPoint y: 381, endPoint x: 172, endPoint y: 399, distance: 18.5
click at [172, 0] on html "7 Version history / Home Page Default Need republishing Preview Publish 450 Bet…" at bounding box center [564, 0] width 1129 height 0
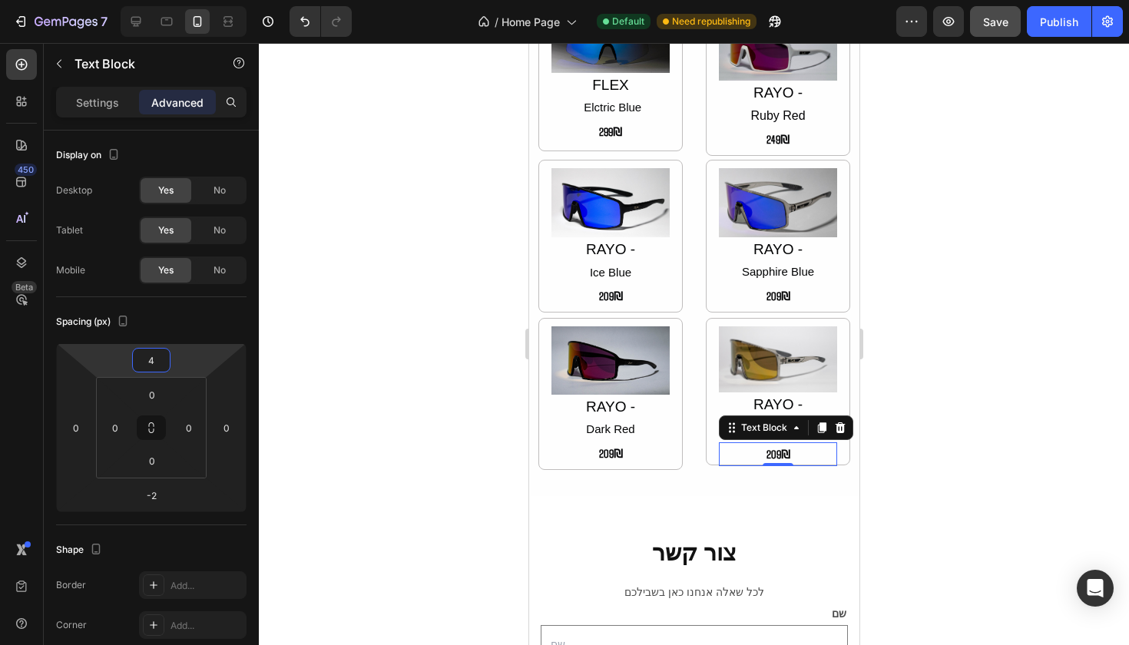
type input "6"
click at [177, 0] on html "7 Version history / Home Page Default Need republishing Preview Save Publish 45…" at bounding box center [564, 0] width 1129 height 0
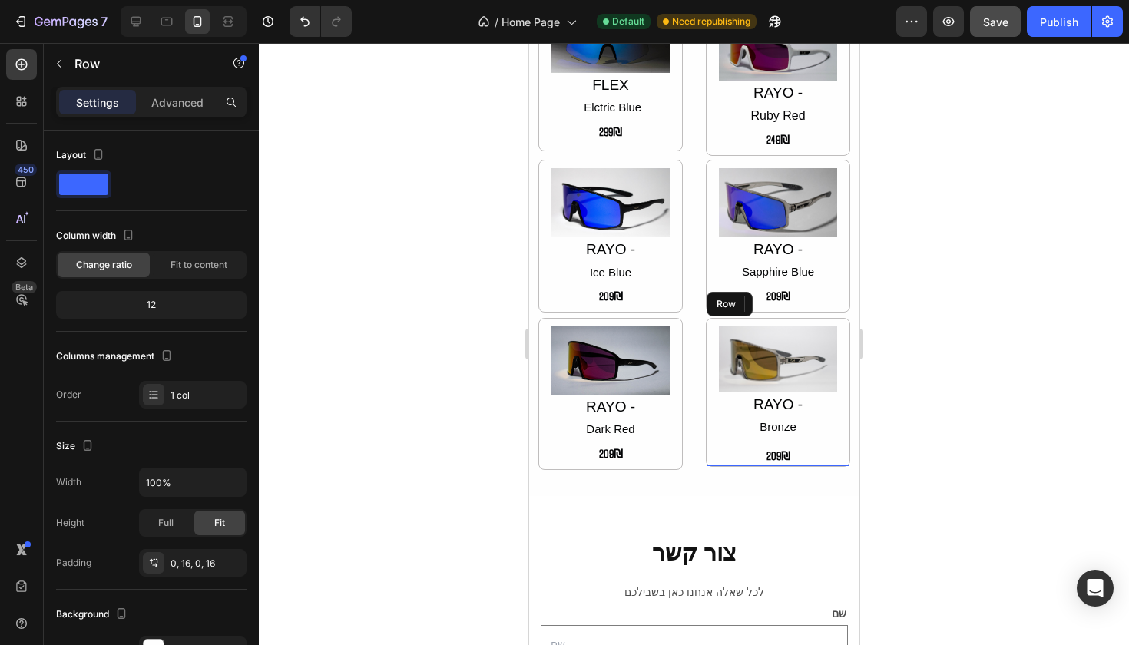
click at [709, 390] on div "Image RAYO - Bronze Text Block 209₪ Text Block -2 Row" at bounding box center [777, 392] width 144 height 149
click at [182, 104] on p "Advanced" at bounding box center [177, 102] width 52 height 16
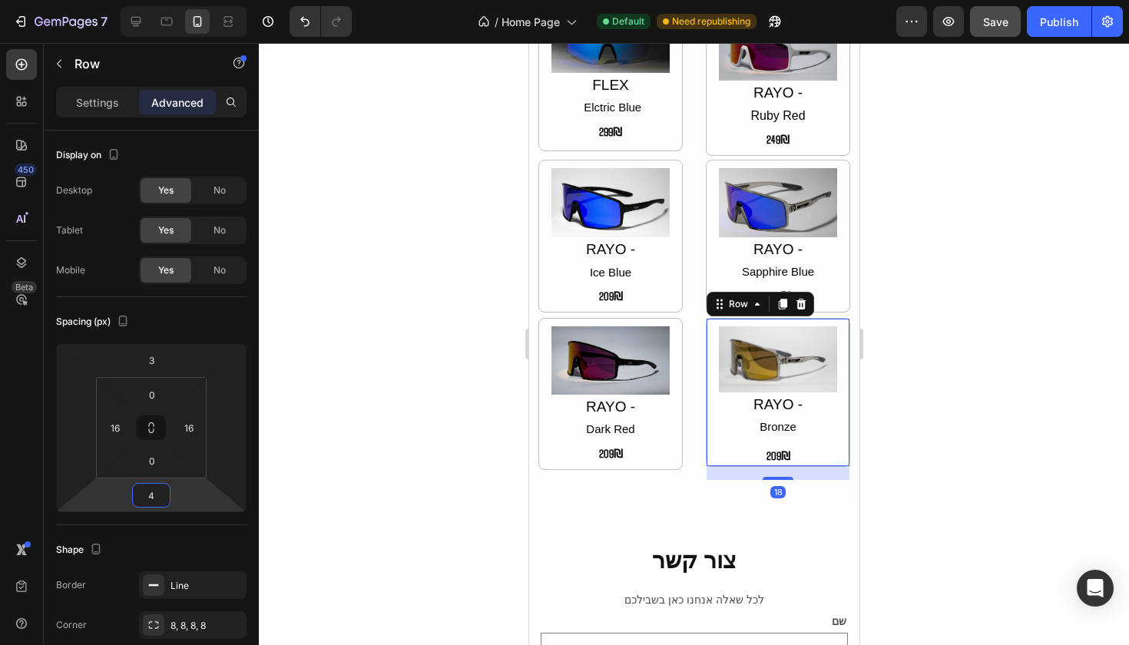
type input "2"
drag, startPoint x: 172, startPoint y: 493, endPoint x: 180, endPoint y: 495, distance: 8.6
click at [180, 0] on html "7 Version history / Home Page Default Need republishing Preview Save Publish 45…" at bounding box center [564, 0] width 1129 height 0
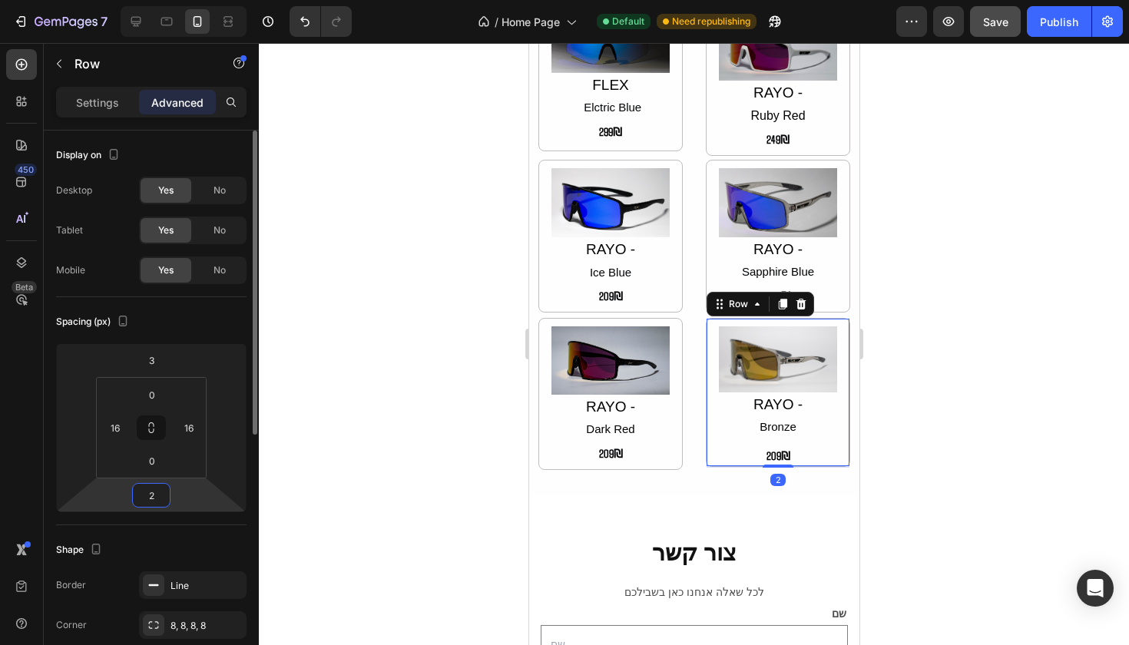
click at [162, 498] on input "2" at bounding box center [151, 495] width 31 height 23
type input "0"
click at [826, 412] on div "Image RAYO - Bronze Text Block 209₪ Text Block Row 0" at bounding box center [777, 392] width 144 height 149
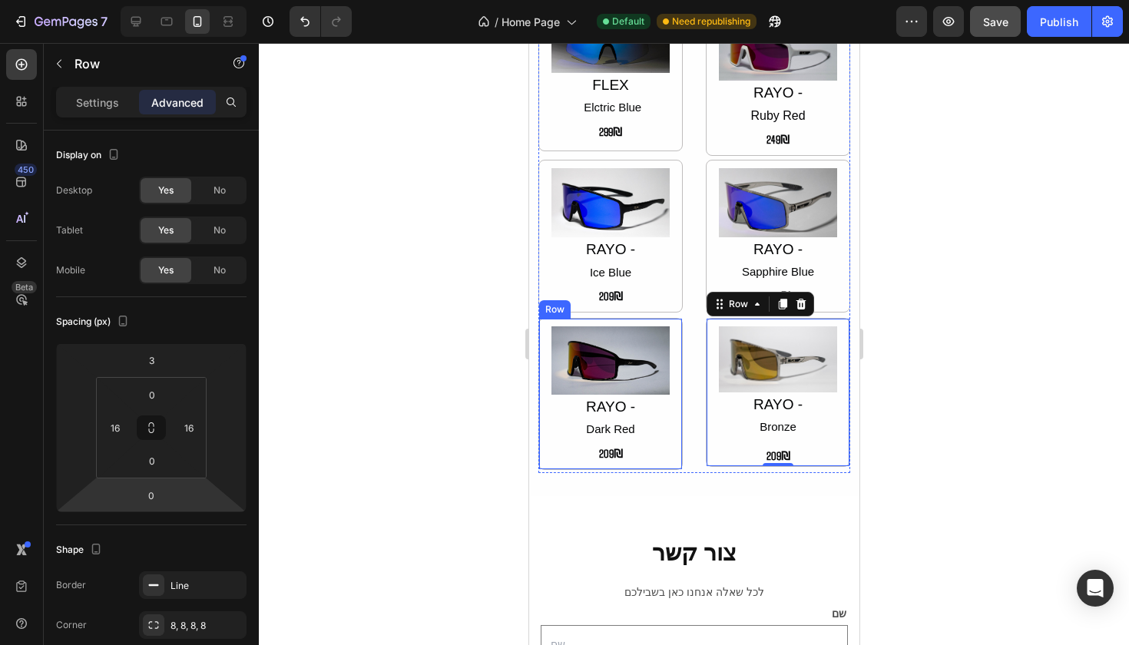
click at [669, 411] on div "Image RAYO - Dark Red Text Block 209₪ Text Block Row" at bounding box center [610, 394] width 144 height 152
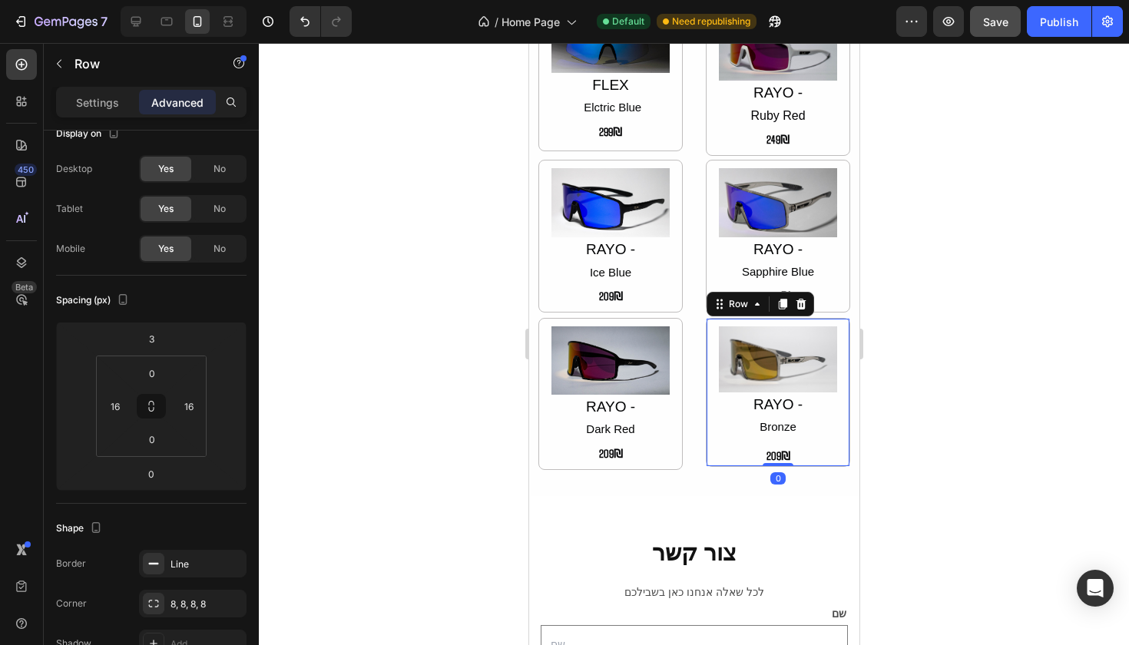
click at [836, 435] on div "Image RAYO - Bronze Text Block 209₪ Text Block Row 0" at bounding box center [777, 392] width 144 height 149
click at [172, 451] on div "0 16 0 16" at bounding box center [151, 406] width 111 height 101
type input "6"
drag, startPoint x: 172, startPoint y: 451, endPoint x: 171, endPoint y: 443, distance: 7.7
click at [177, 0] on html "7 Version history / Home Page Default Need republishing Preview Save Publish 45…" at bounding box center [564, 0] width 1129 height 0
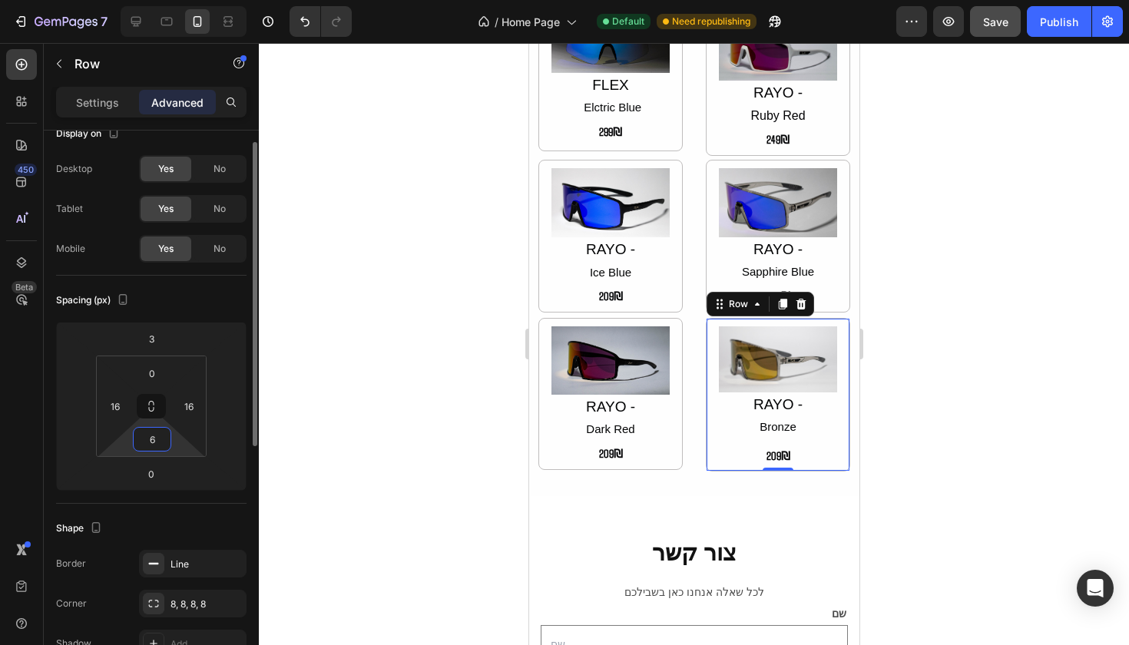
click at [161, 439] on input "6" at bounding box center [152, 439] width 31 height 23
type input "3"
type input "4"
click at [432, 456] on div at bounding box center [694, 344] width 870 height 602
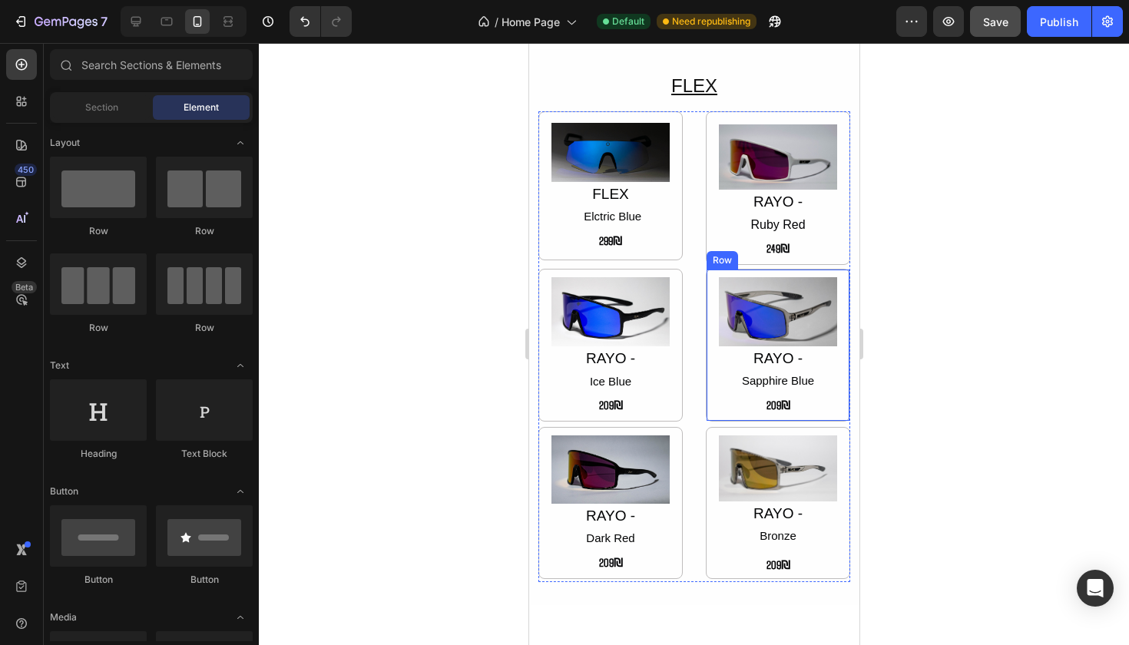
scroll to position [1134, 0]
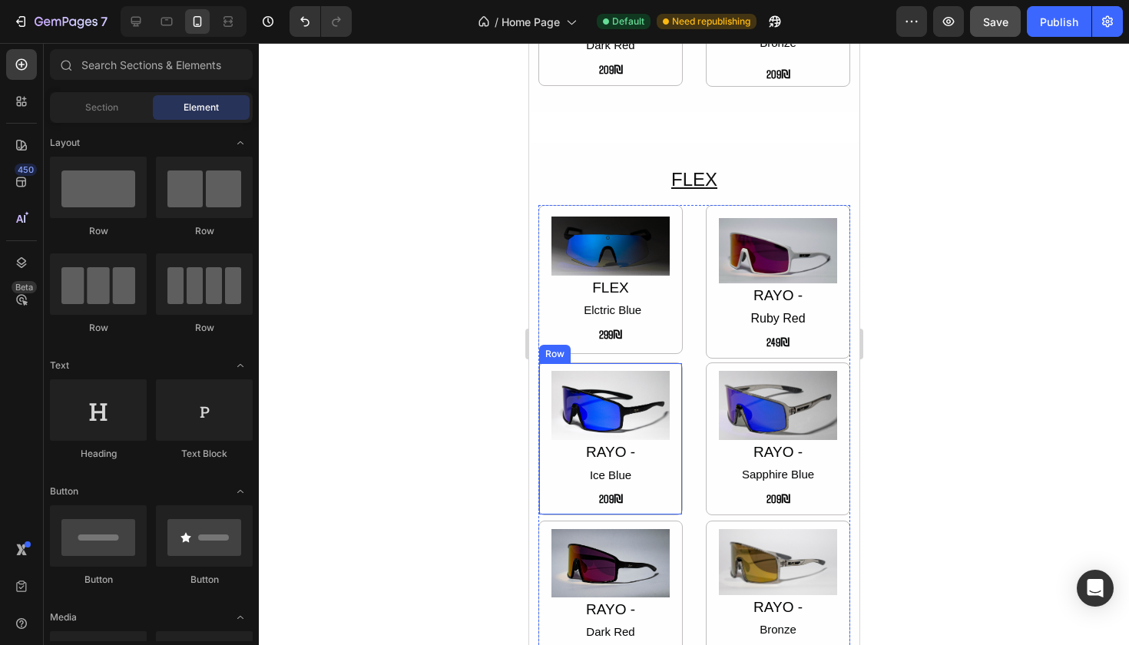
click at [673, 365] on div "Image RAYO - Ice Blue Text Block 209₪ Text Block Row" at bounding box center [610, 439] width 144 height 153
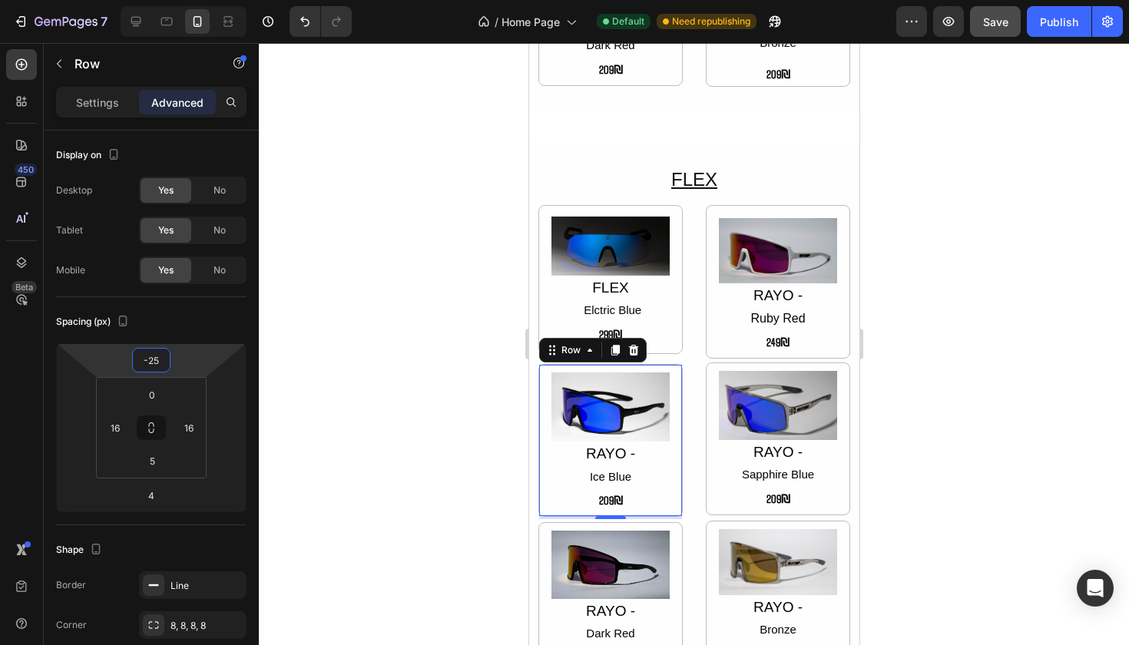
type input "-27"
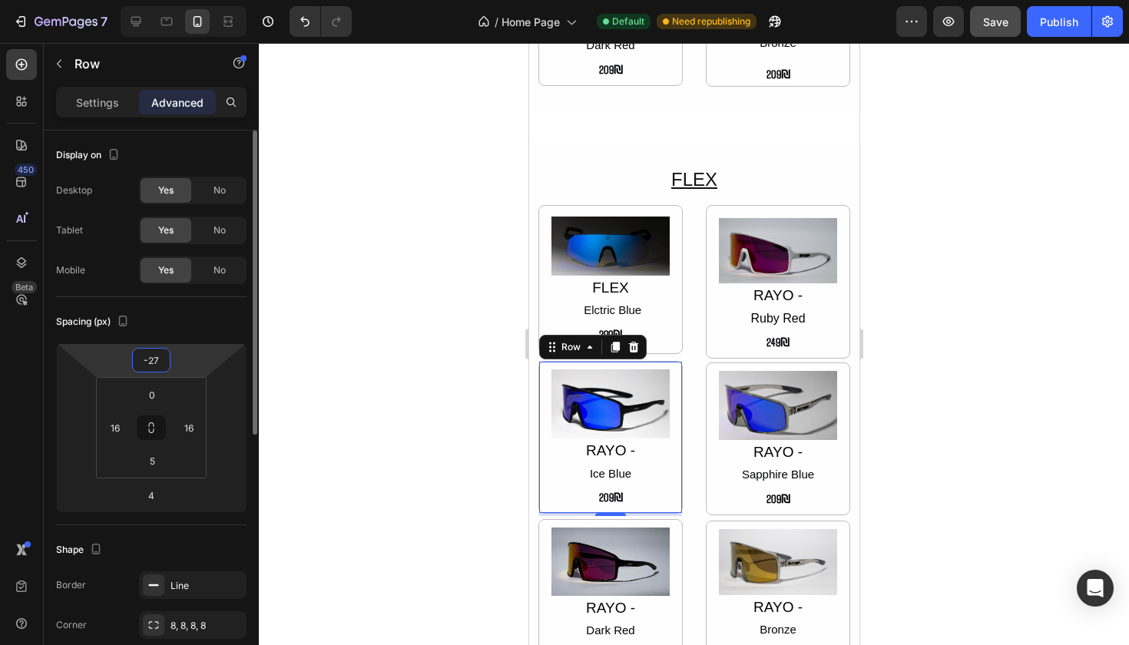
click at [177, 0] on html "7 Version history / Home Page Default Need republishing Preview Save Publish 45…" at bounding box center [564, 0] width 1129 height 0
click at [161, 359] on input "-27" at bounding box center [151, 360] width 31 height 23
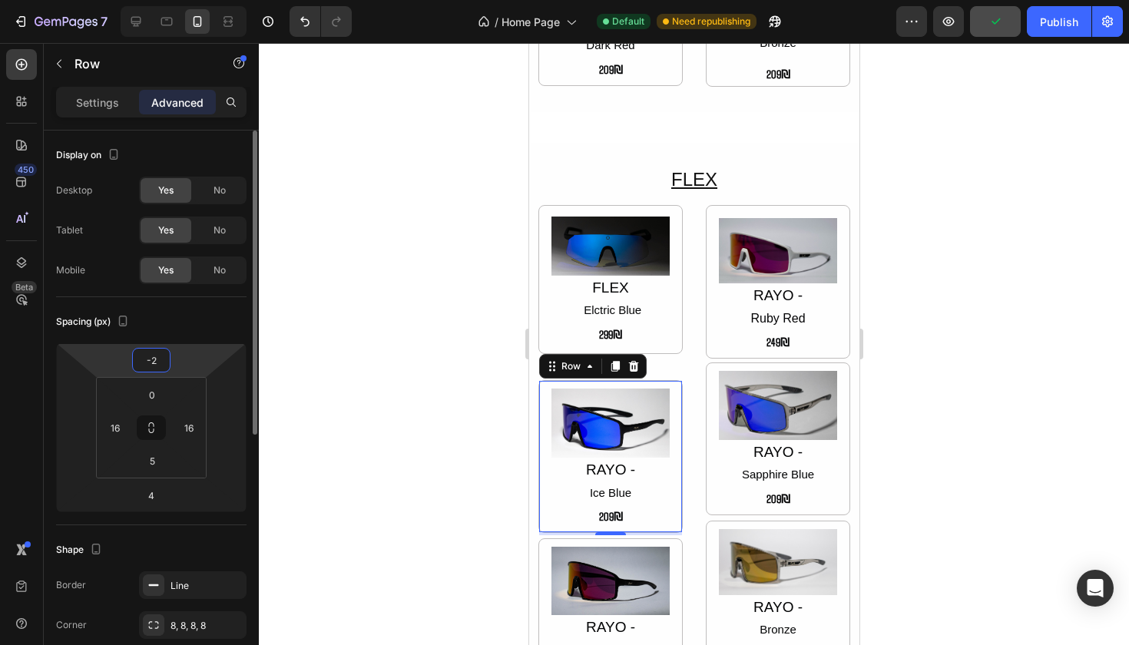
type input "-25"
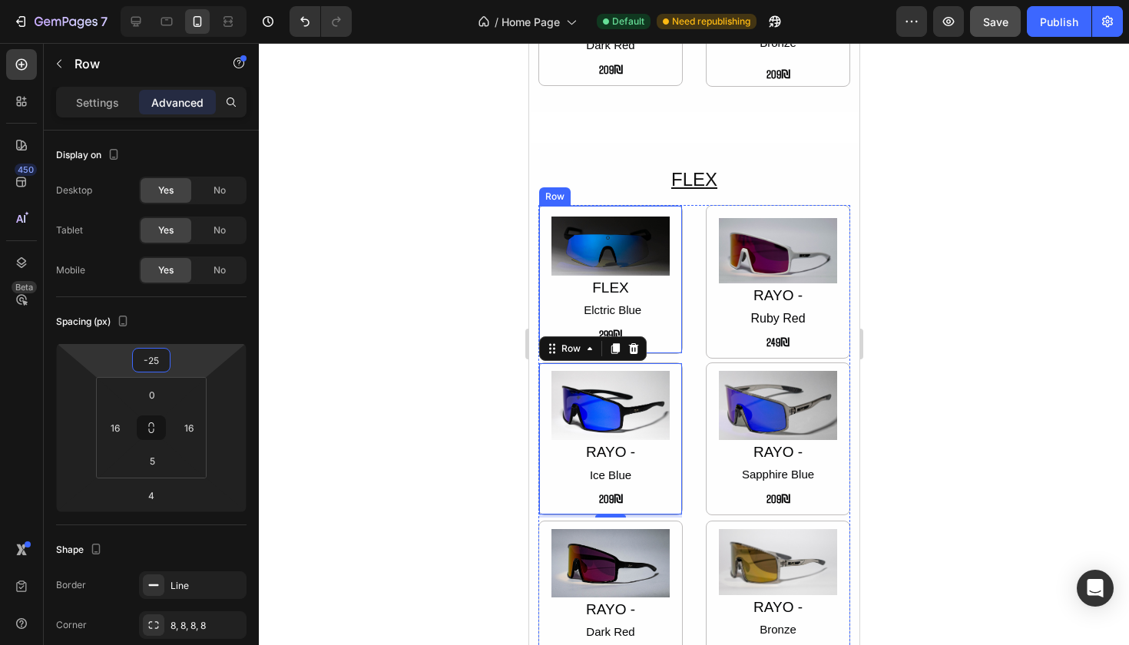
click at [674, 321] on div "Image FLEX Elctric Blue Text Block 299₪ Text Block Row" at bounding box center [610, 279] width 144 height 149
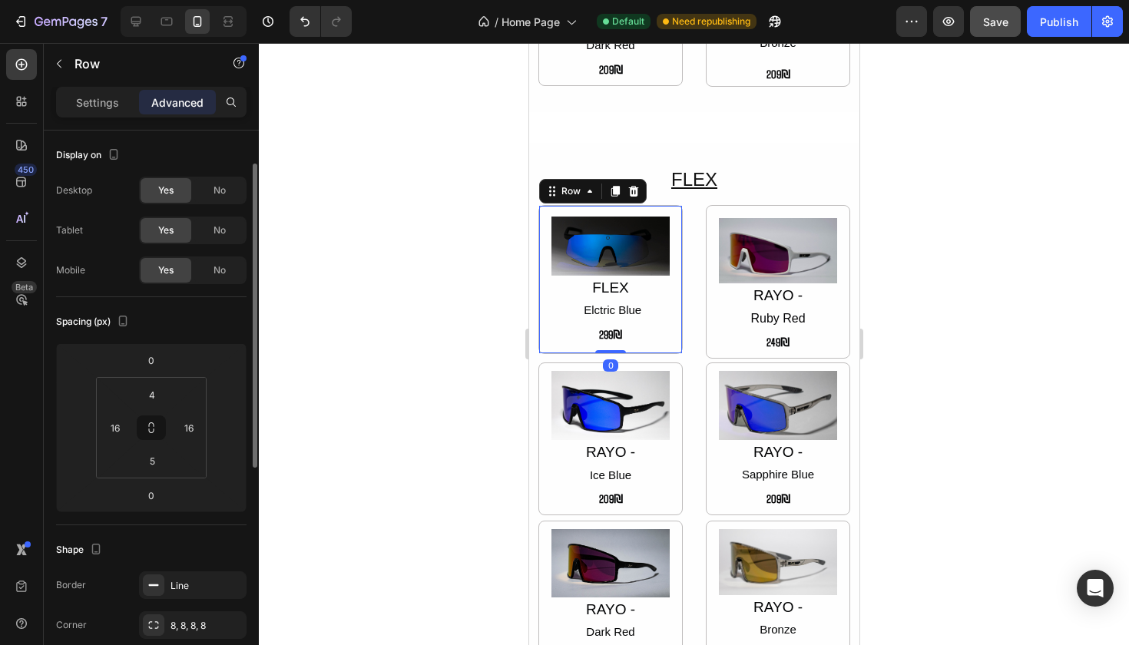
scroll to position [22, 0]
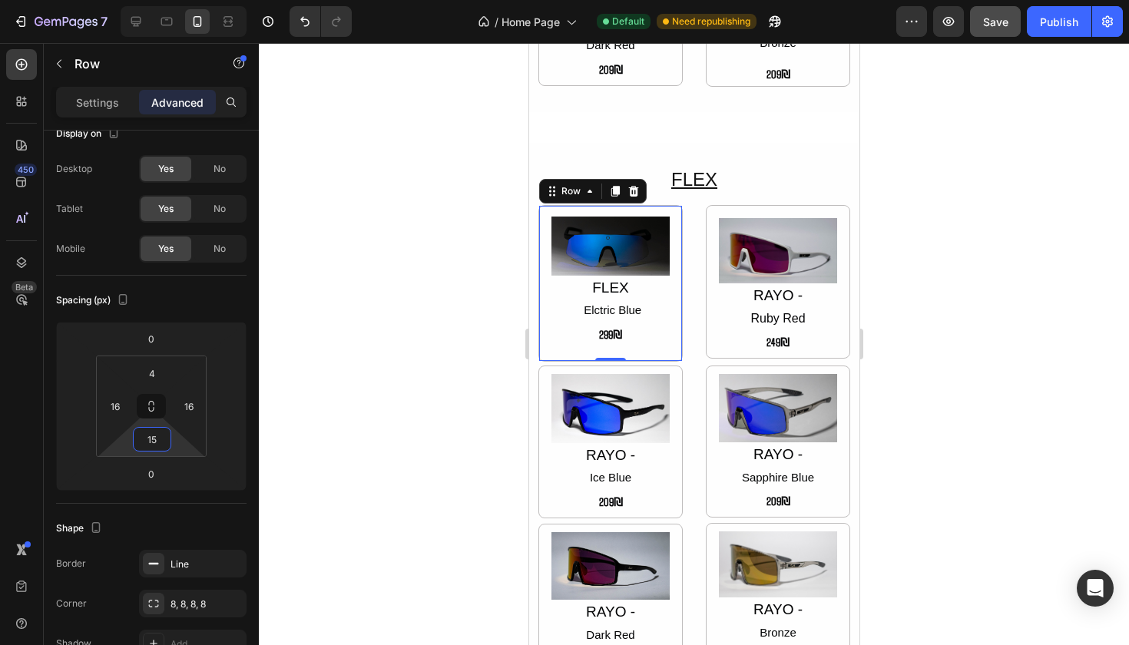
type input "13"
click at [172, 0] on html "7 Version history / Home Page Default Need republishing Preview Save Publish 45…" at bounding box center [564, 0] width 1129 height 0
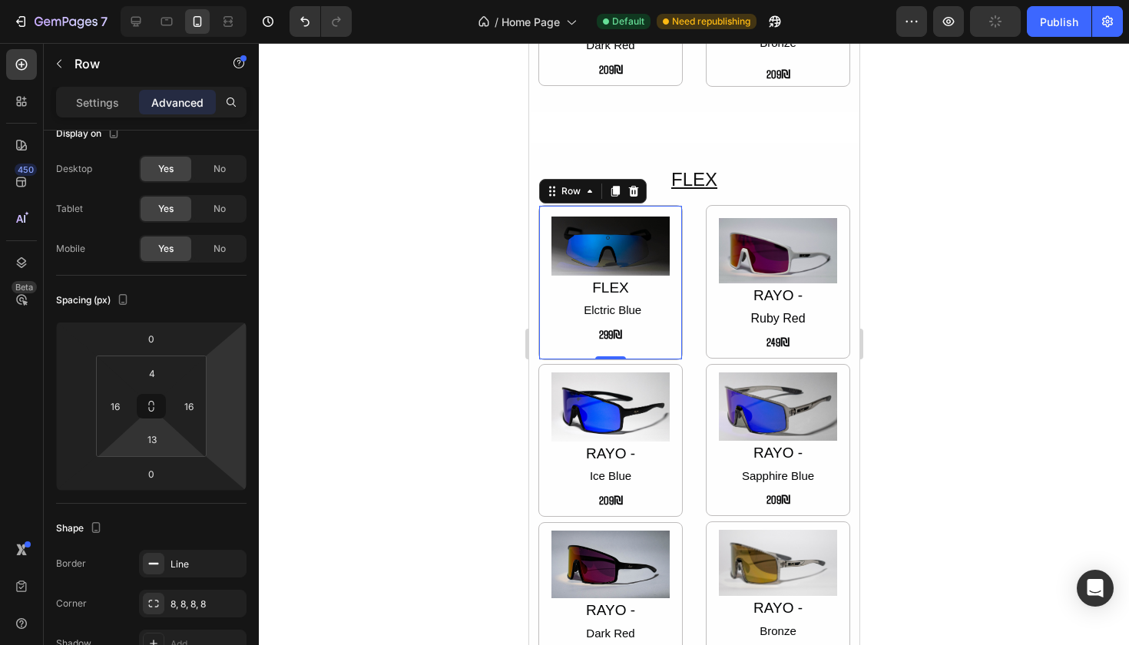
click at [372, 380] on div at bounding box center [694, 344] width 870 height 602
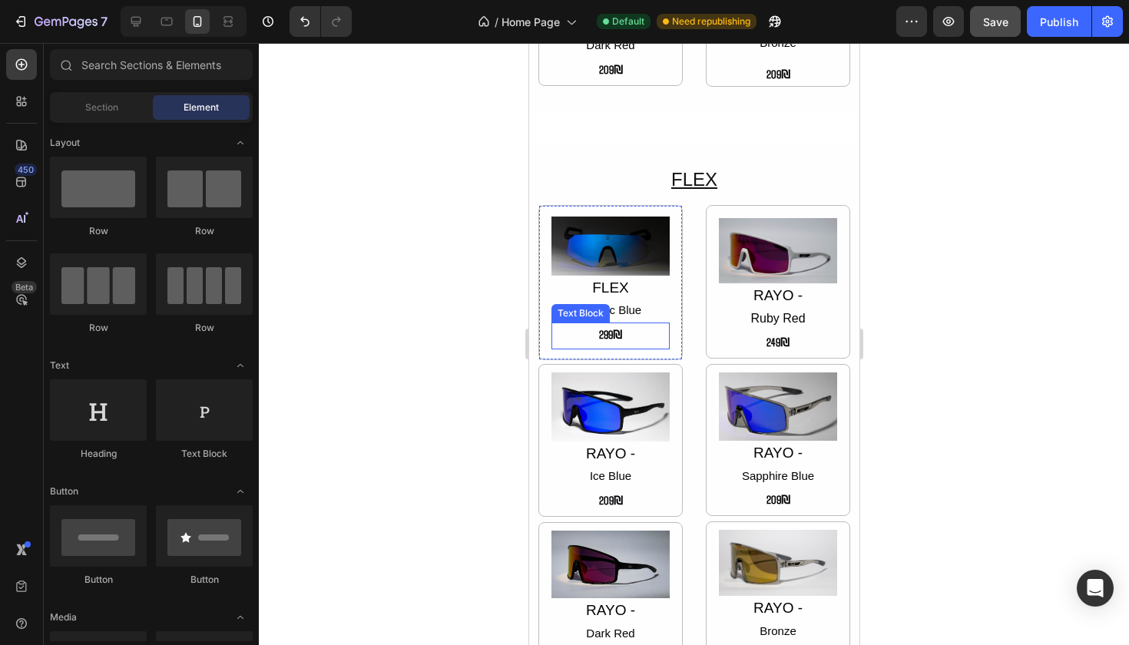
click at [628, 324] on p "299₪" at bounding box center [609, 334] width 115 height 21
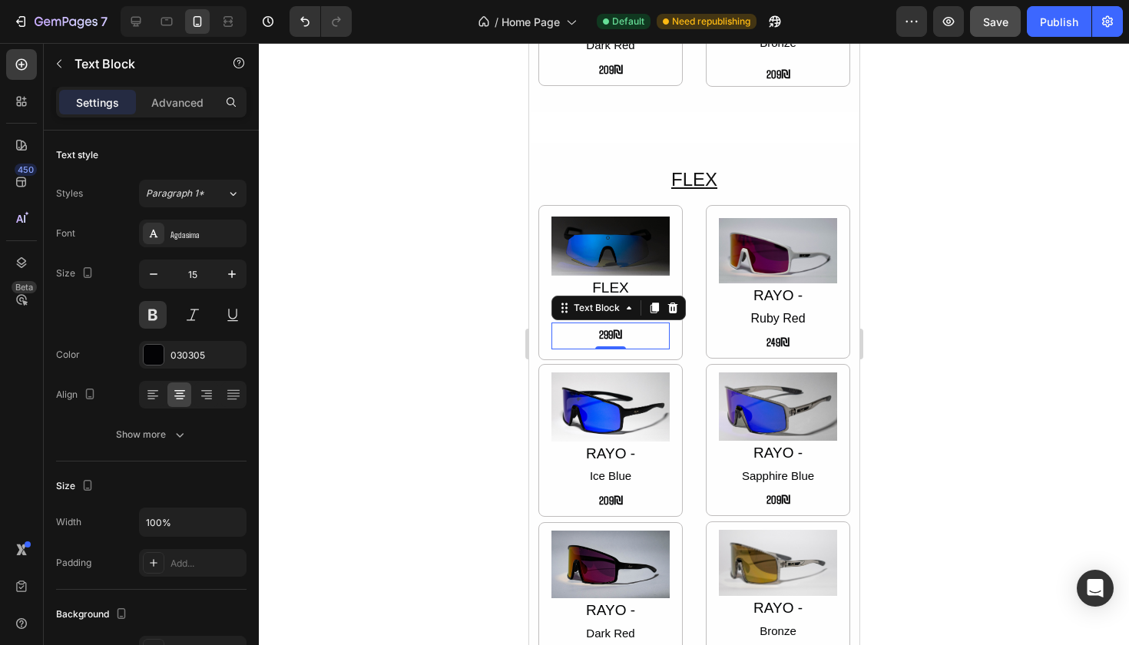
click at [949, 339] on div at bounding box center [694, 344] width 870 height 602
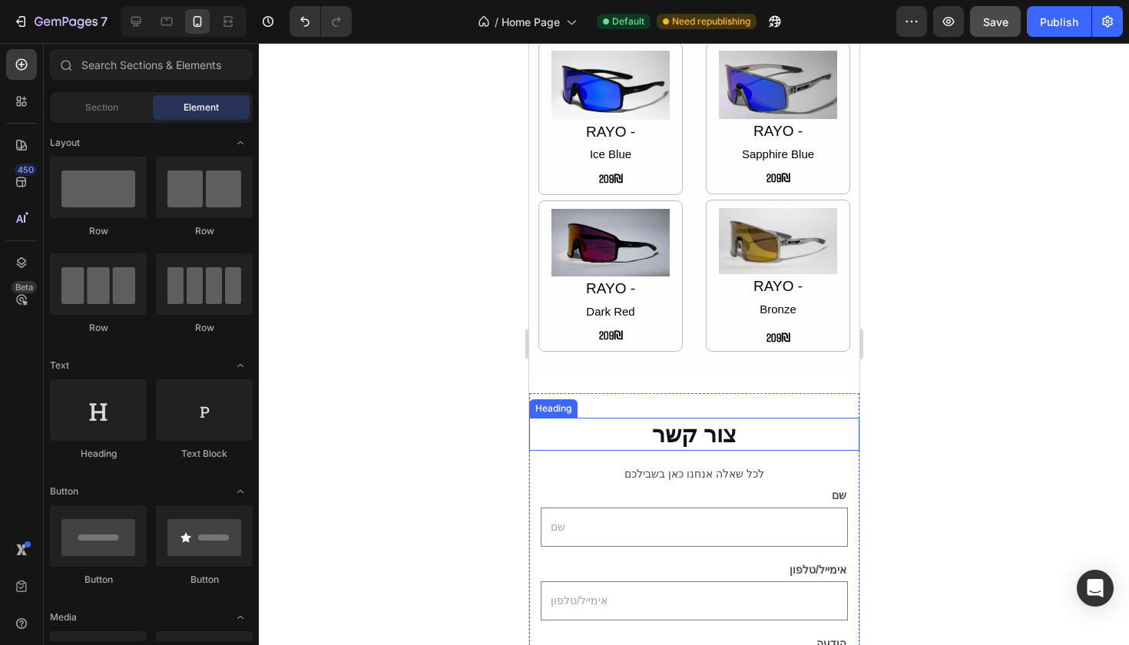
scroll to position [1588, 0]
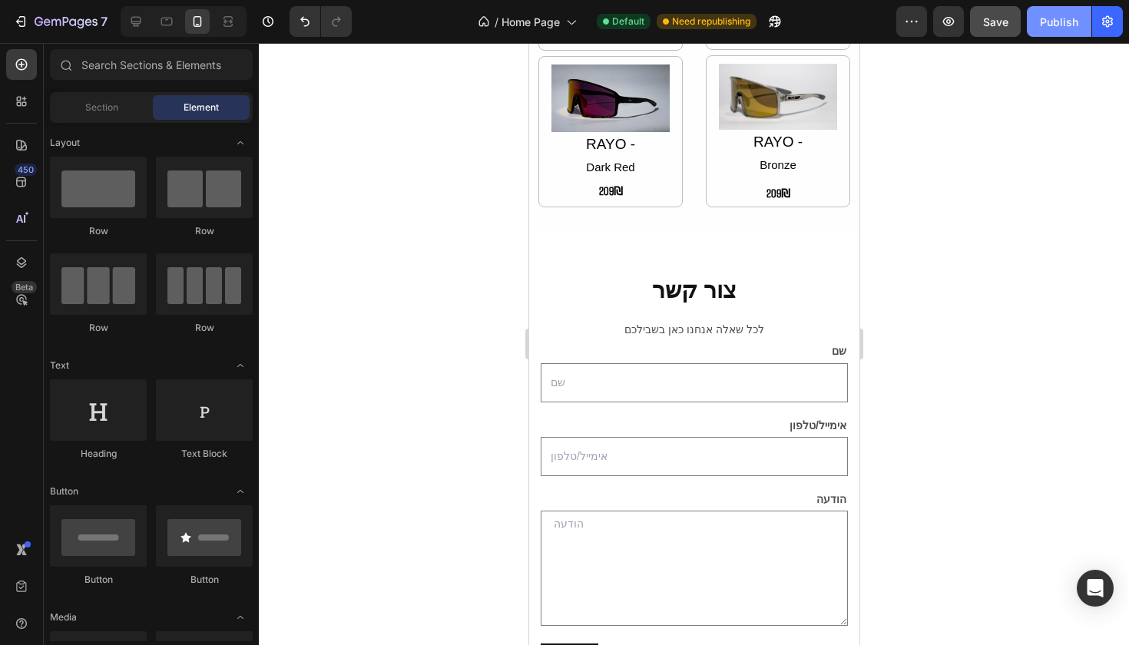
click at [1044, 18] on div "Publish" at bounding box center [1059, 22] width 38 height 16
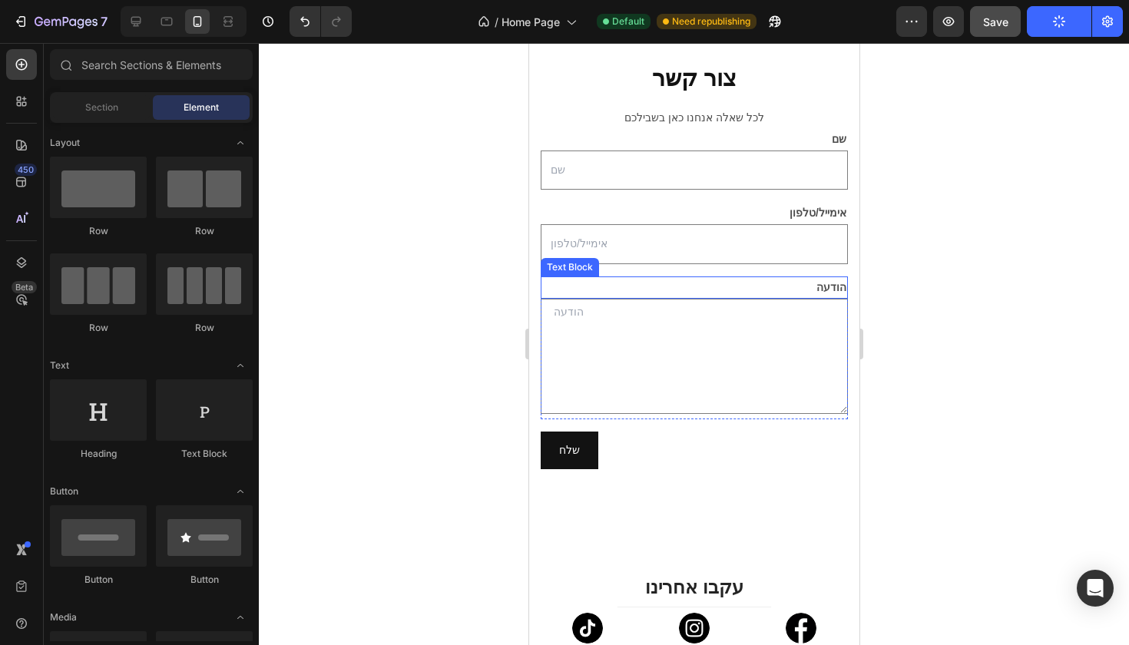
scroll to position [1950, 0]
